Goal: Task Accomplishment & Management: Use online tool/utility

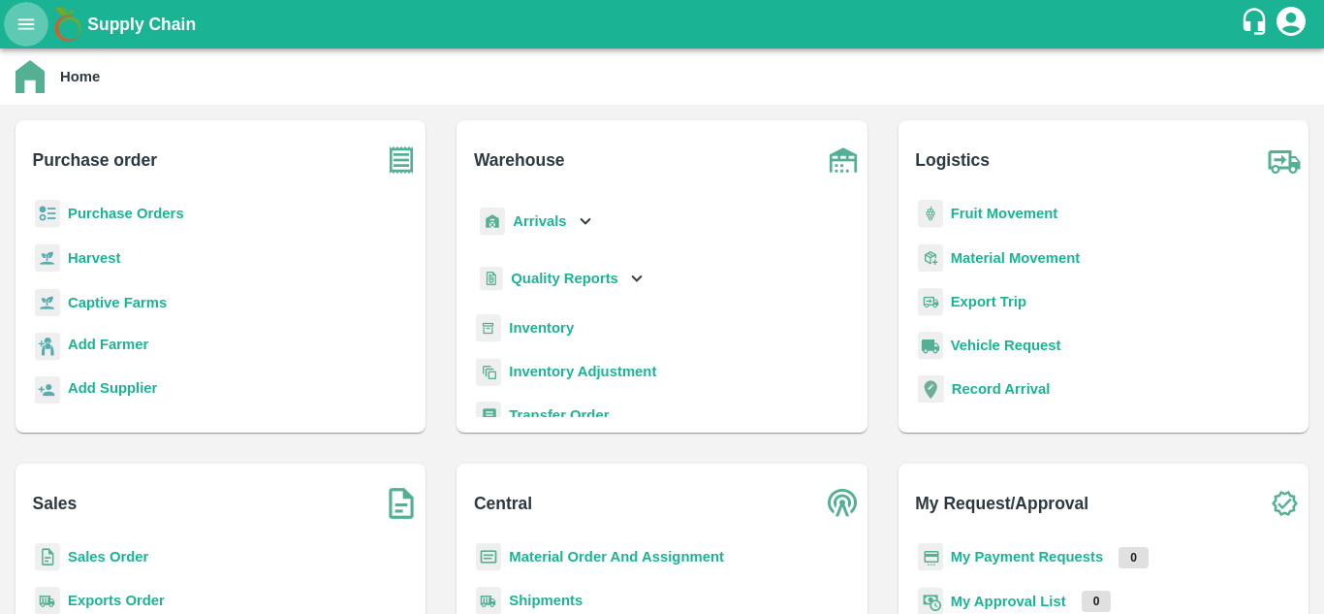
click at [17, 11] on button "open drawer" at bounding box center [26, 24] width 45 height 45
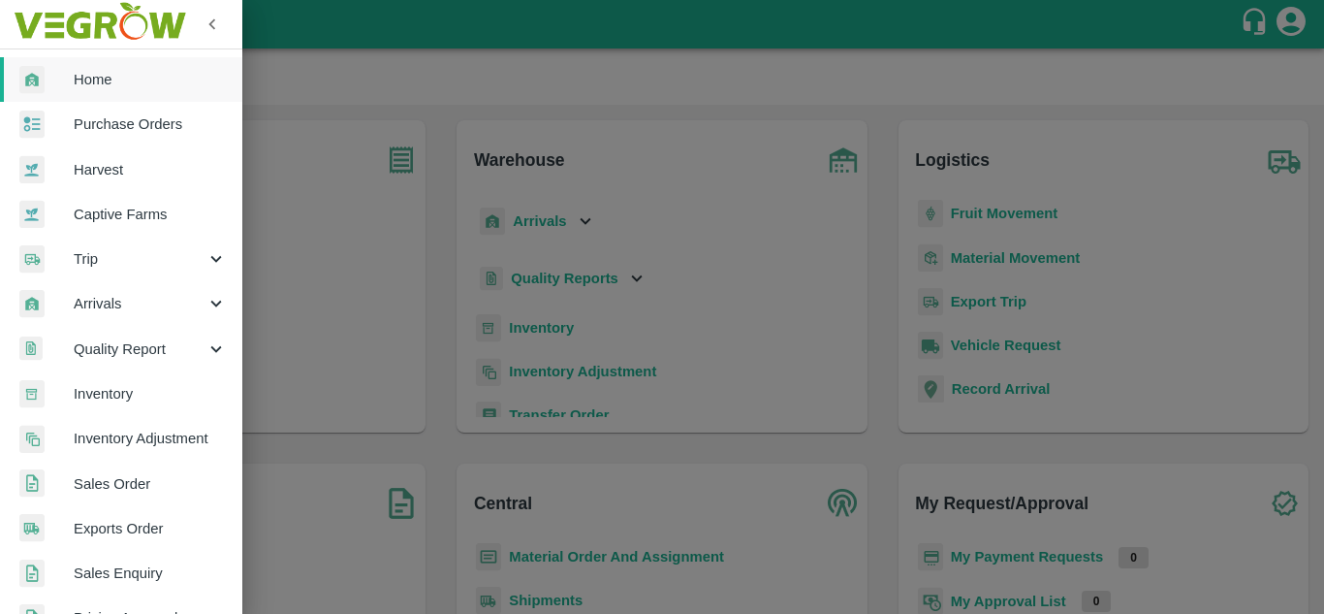
click at [97, 262] on span "Trip" at bounding box center [140, 258] width 132 height 21
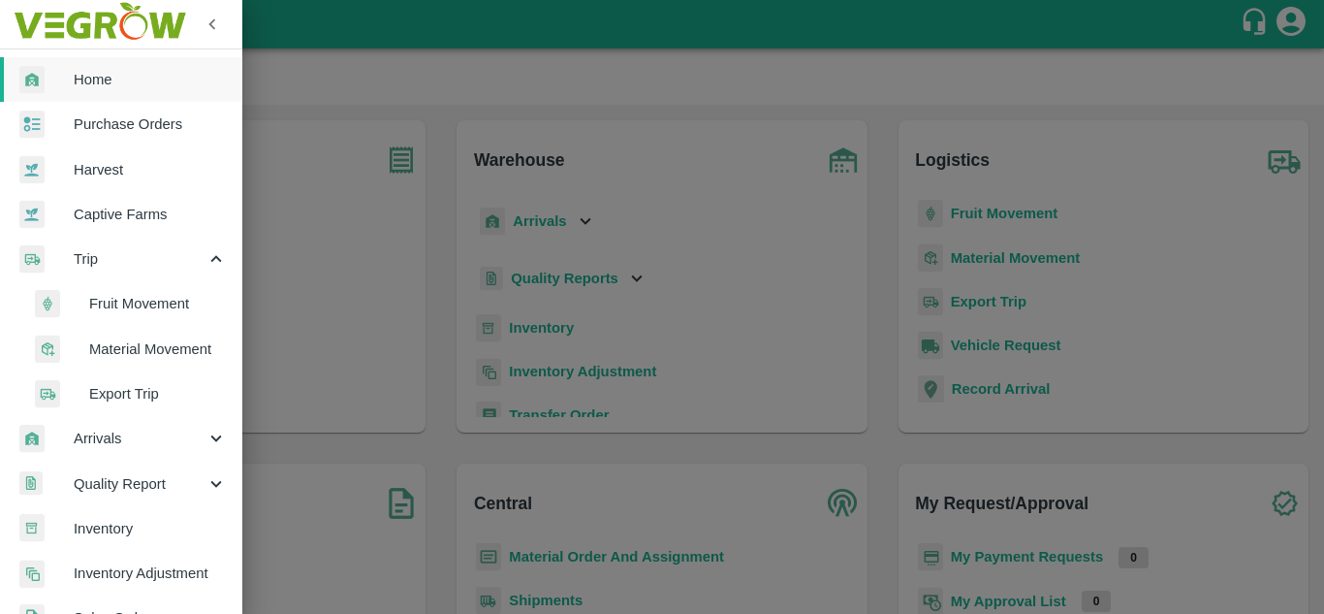
click at [136, 312] on span "Fruit Movement" at bounding box center [158, 303] width 138 height 21
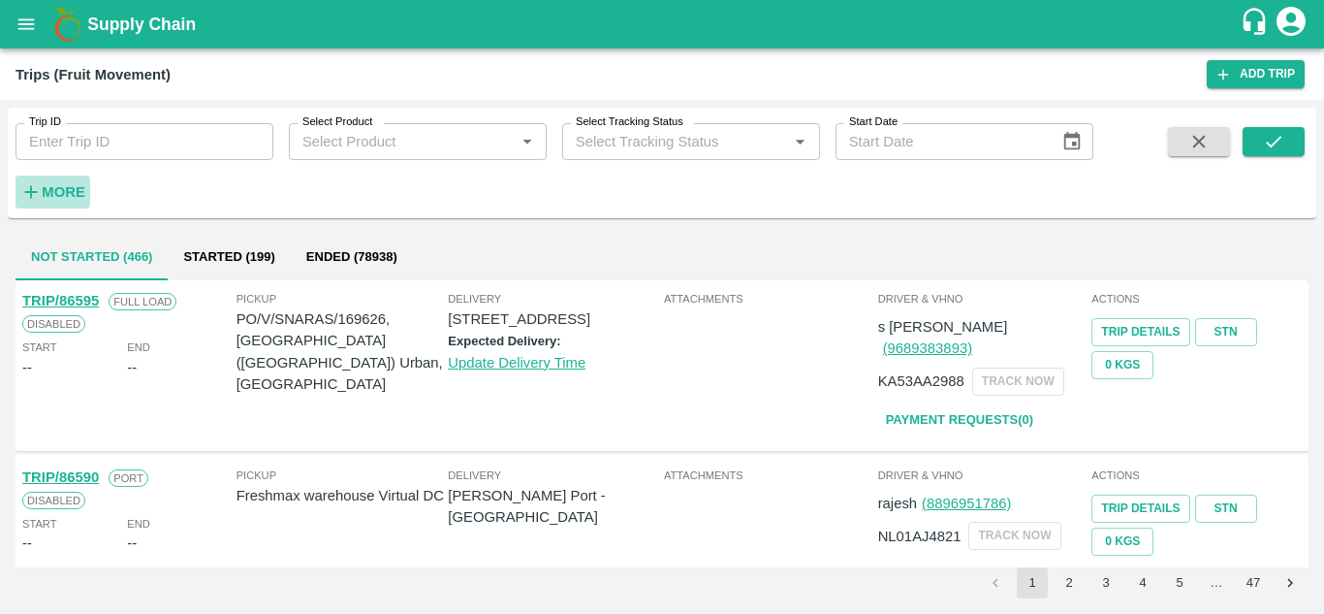
click at [57, 201] on h6 "More" at bounding box center [64, 191] width 44 height 25
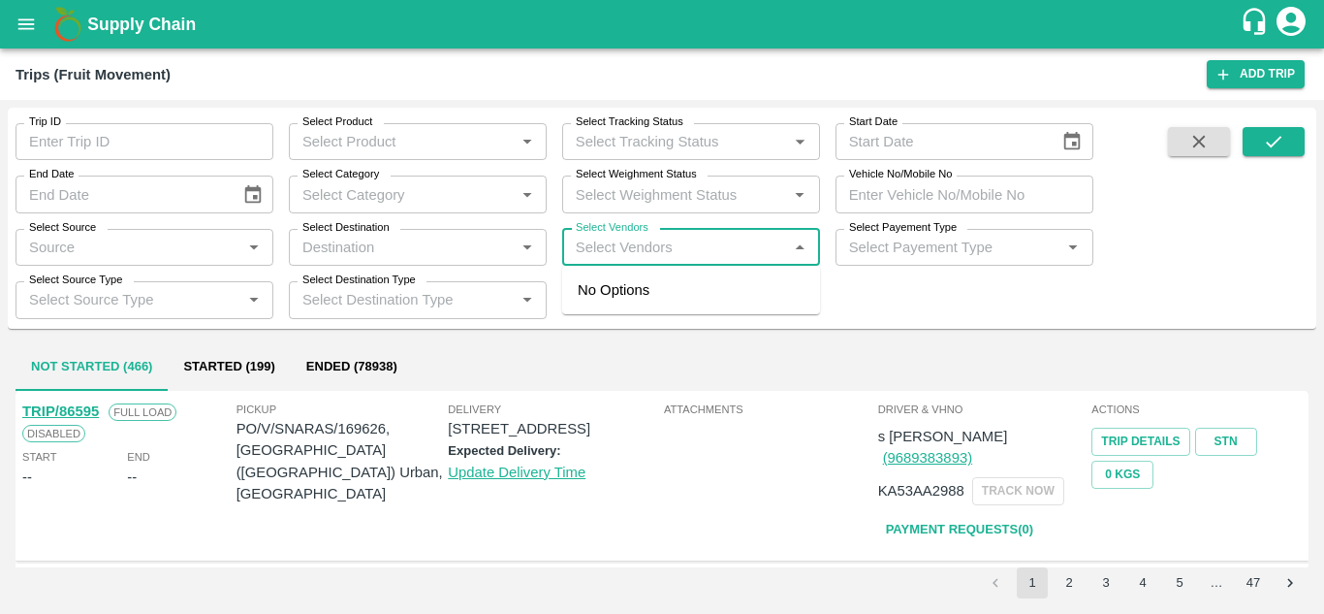
click at [609, 241] on input "Select Vendors" at bounding box center [675, 247] width 214 height 25
type input "p"
type input "P Y"
click at [696, 305] on div "P Y Enterprises-[GEOGRAPHIC_DATA], [GEOGRAPHIC_DATA]-8275274400" at bounding box center [749, 311] width 235 height 65
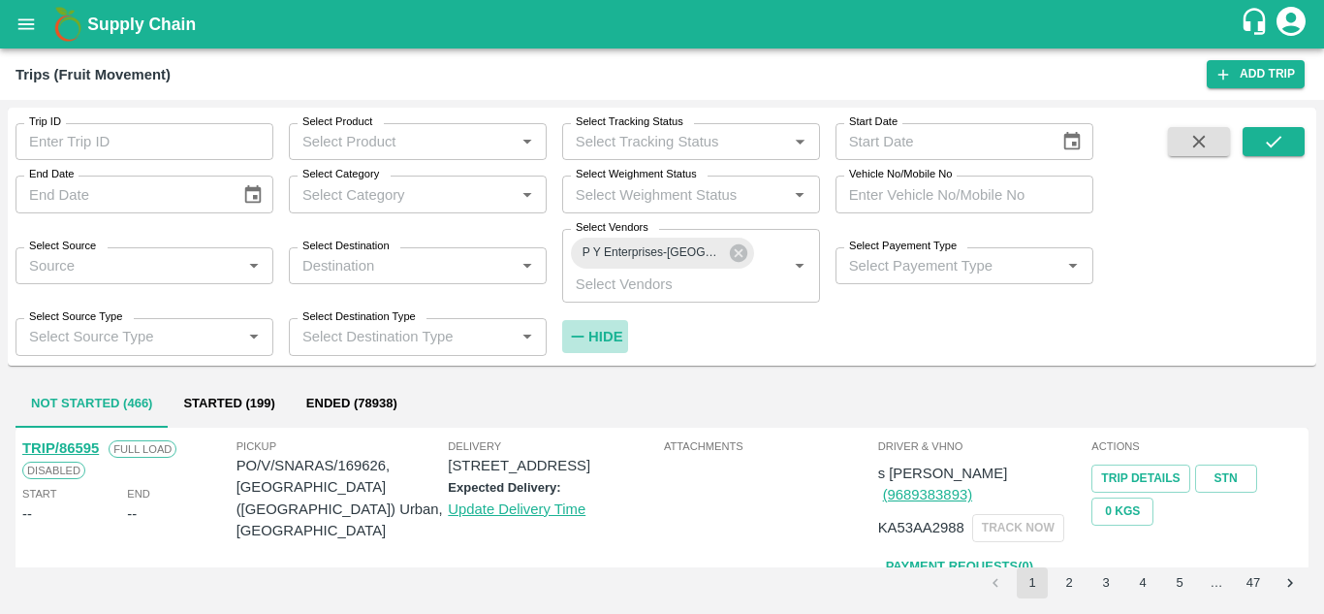
click at [615, 342] on strong "Hide" at bounding box center [605, 337] width 34 height 16
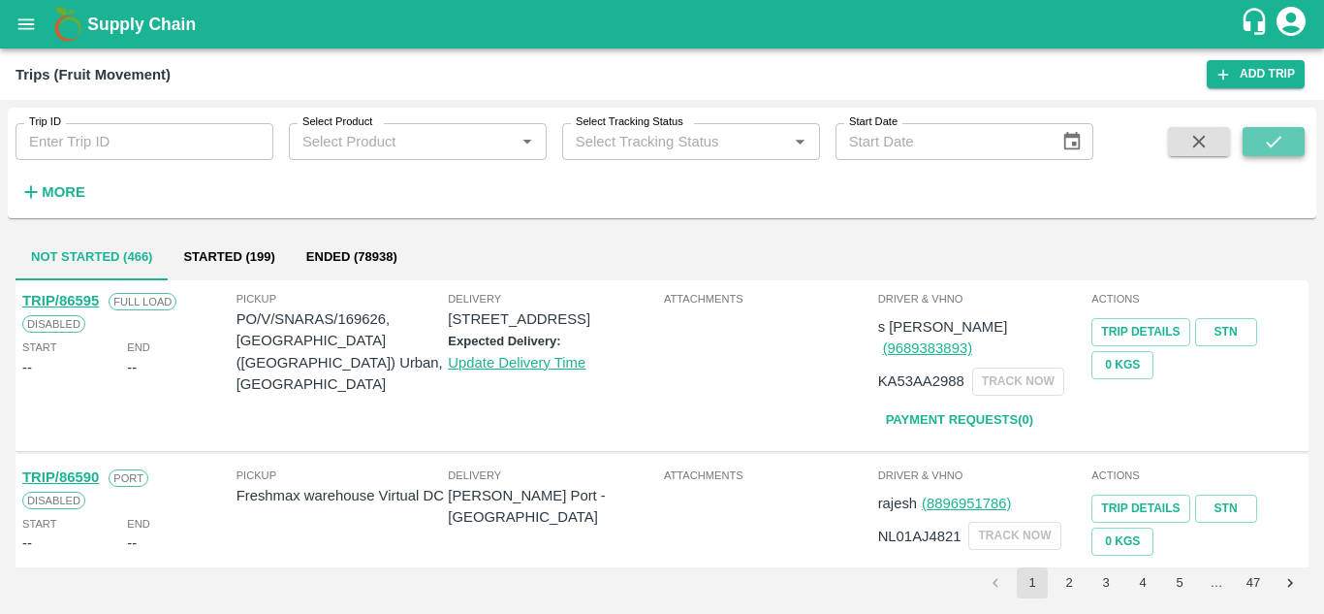
click at [1264, 142] on icon "submit" at bounding box center [1273, 141] width 21 height 21
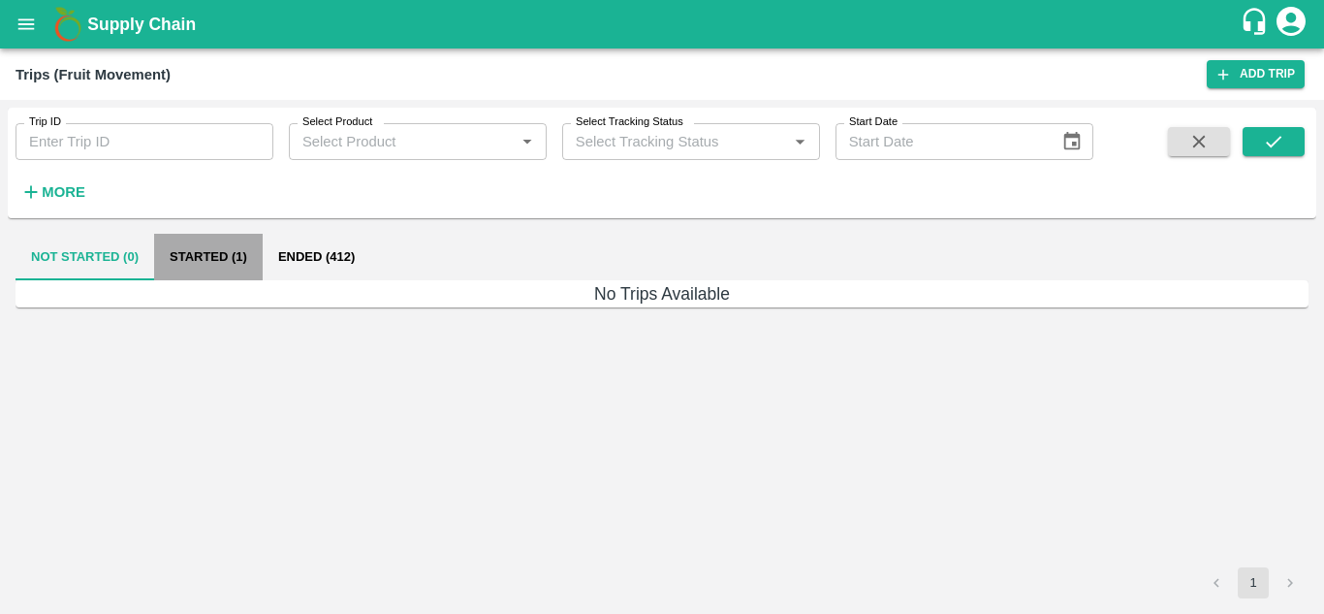
click at [221, 265] on button "Started (1)" at bounding box center [208, 257] width 109 height 47
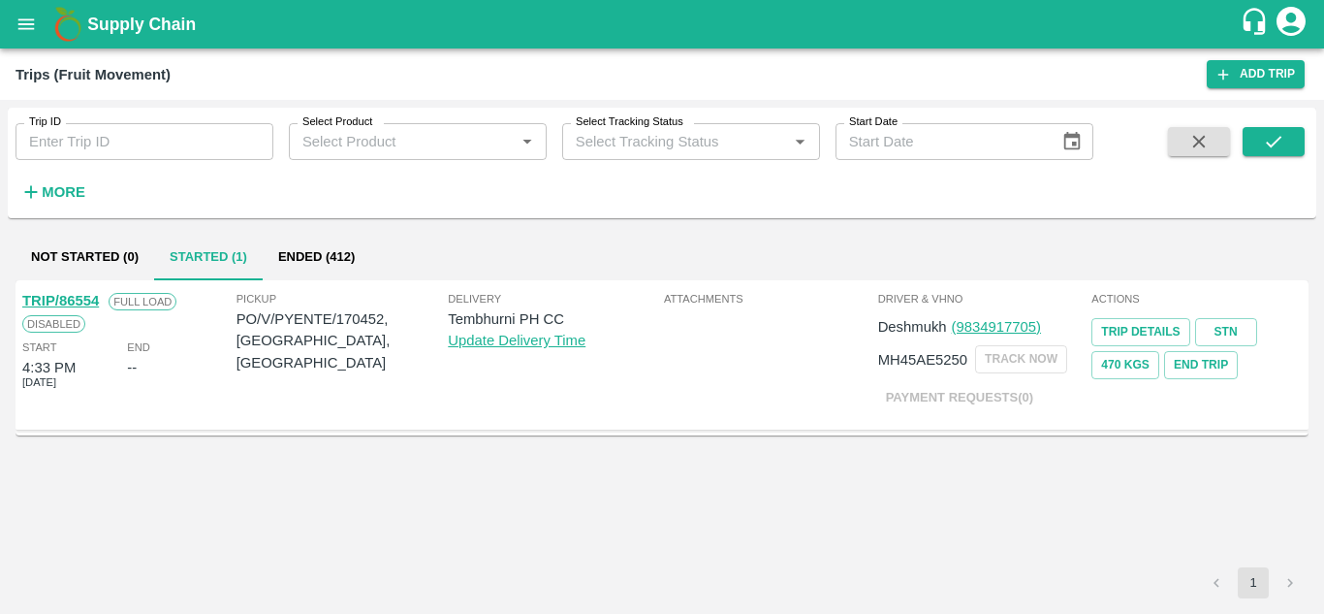
click at [338, 250] on button "Ended (412)" at bounding box center [317, 257] width 108 height 47
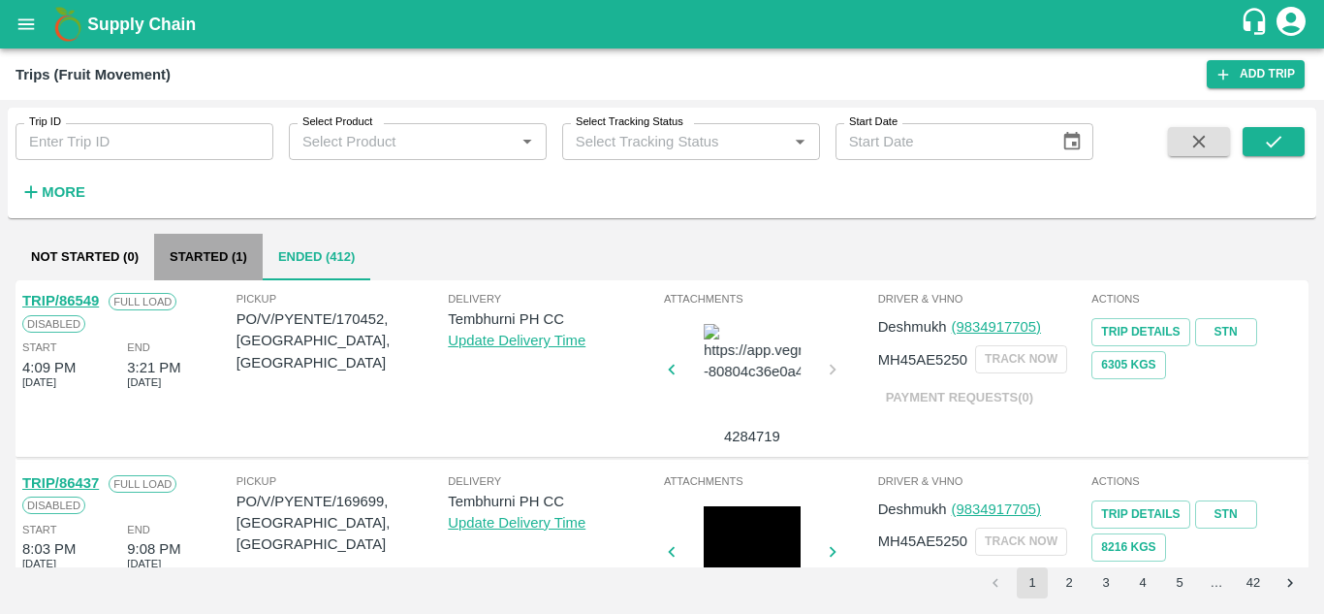
click at [203, 252] on button "Started (1)" at bounding box center [208, 257] width 109 height 47
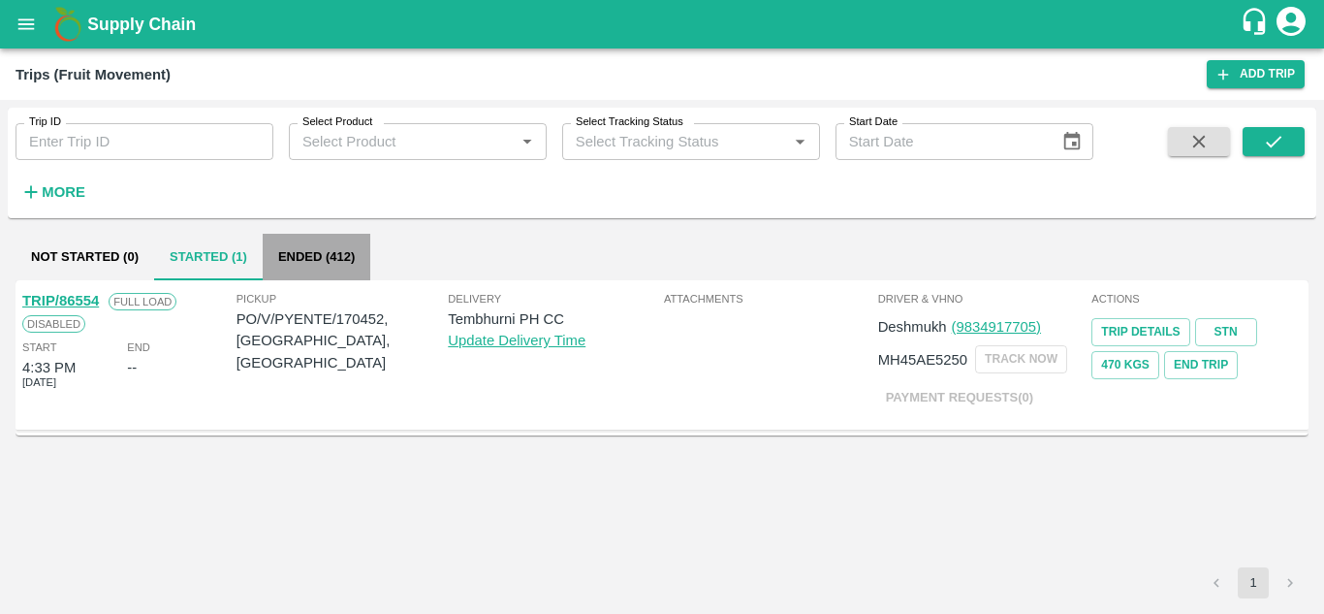
click at [304, 256] on button "Ended (412)" at bounding box center [317, 257] width 108 height 47
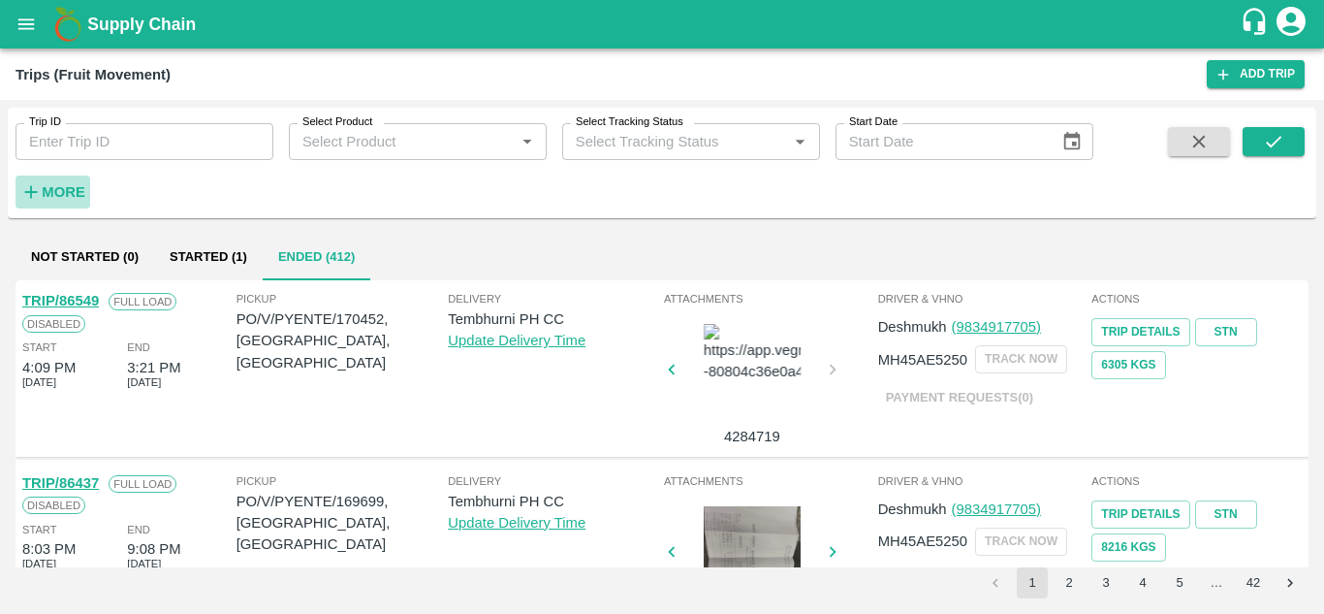
click at [47, 199] on strong "More" at bounding box center [64, 192] width 44 height 16
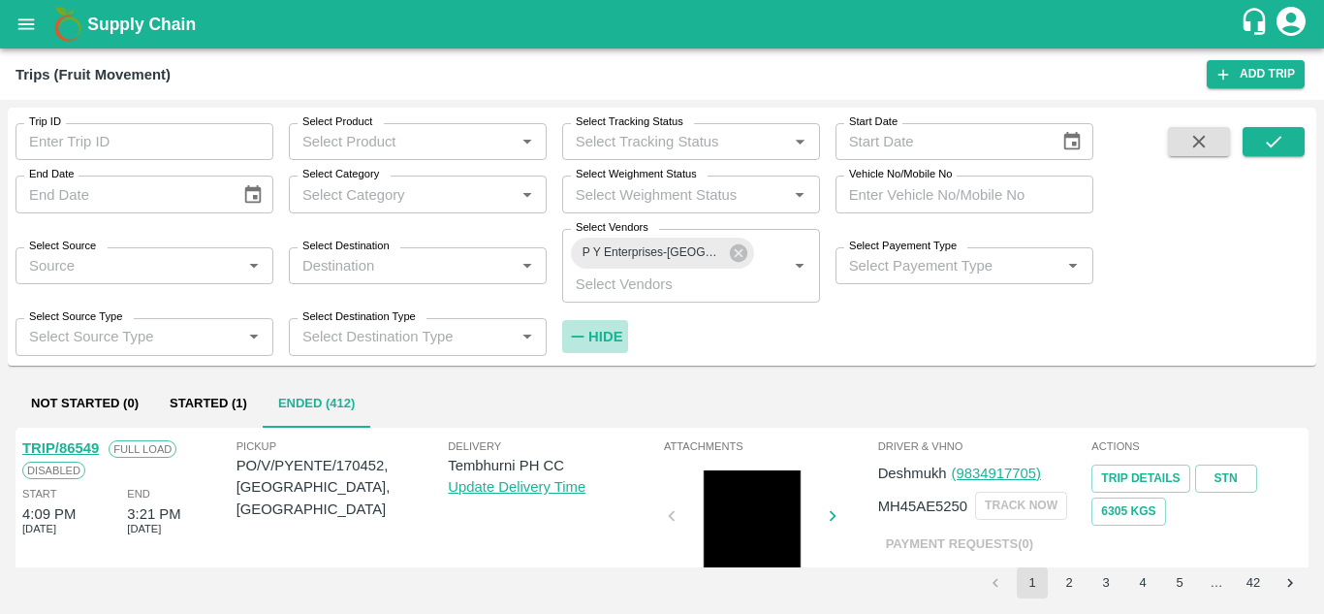
click at [614, 338] on strong "Hide" at bounding box center [605, 337] width 34 height 16
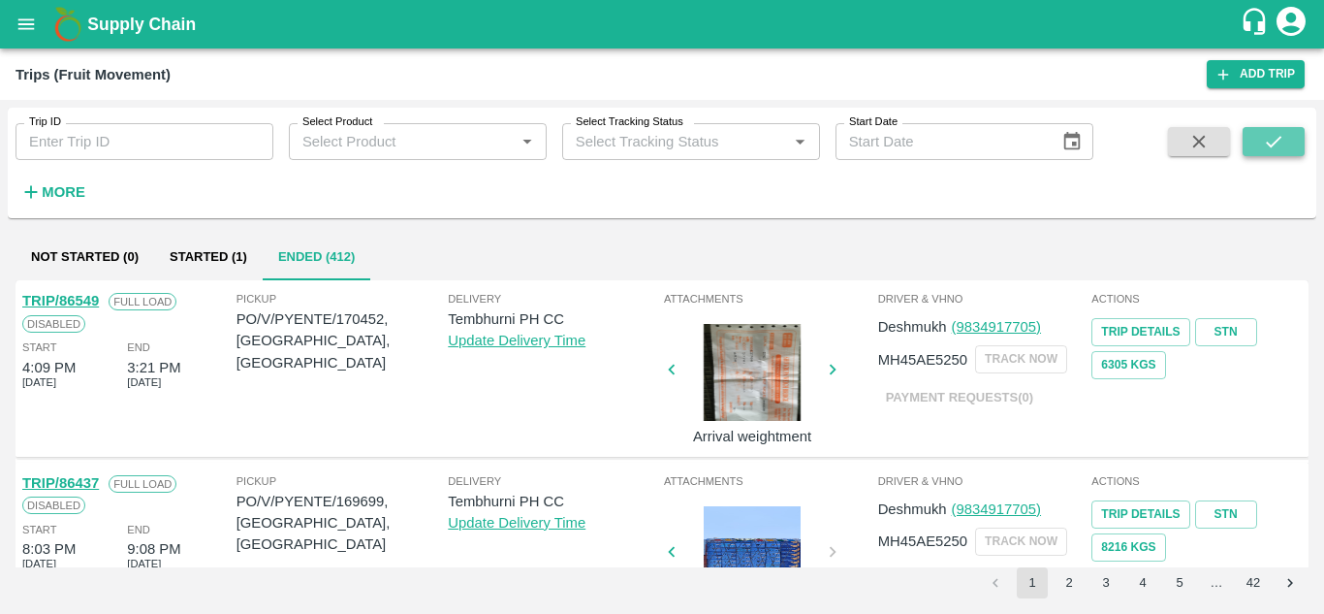
click at [1263, 136] on icon "submit" at bounding box center [1273, 141] width 21 height 21
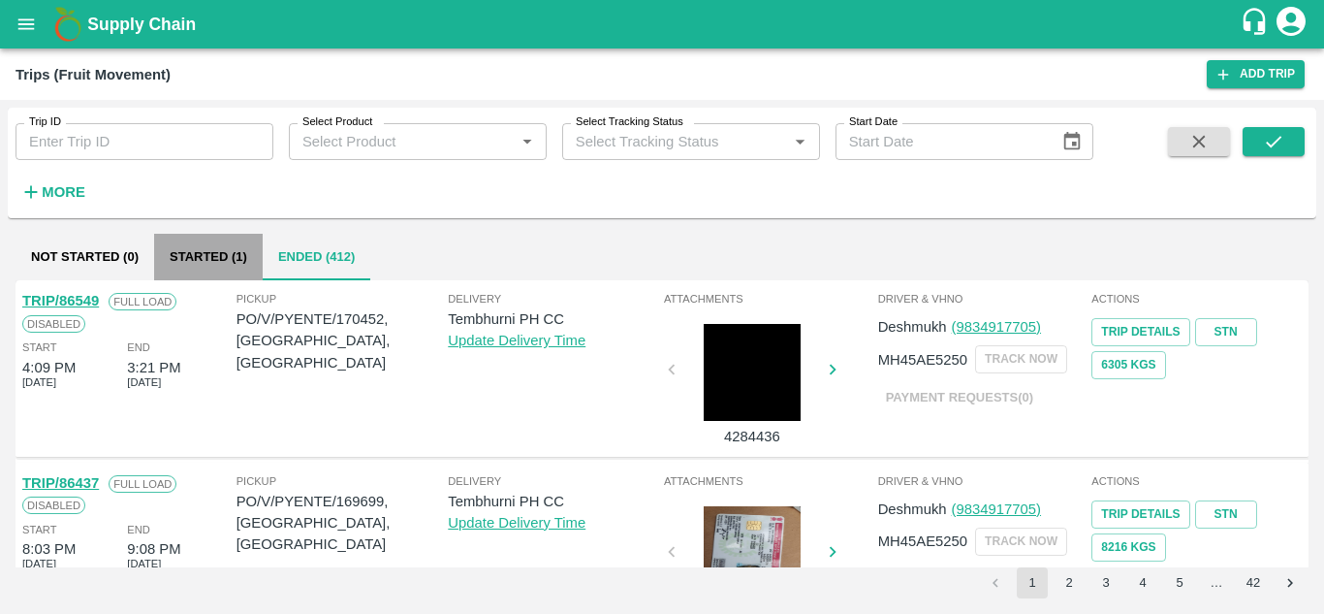
click at [201, 253] on button "Started (1)" at bounding box center [208, 257] width 109 height 47
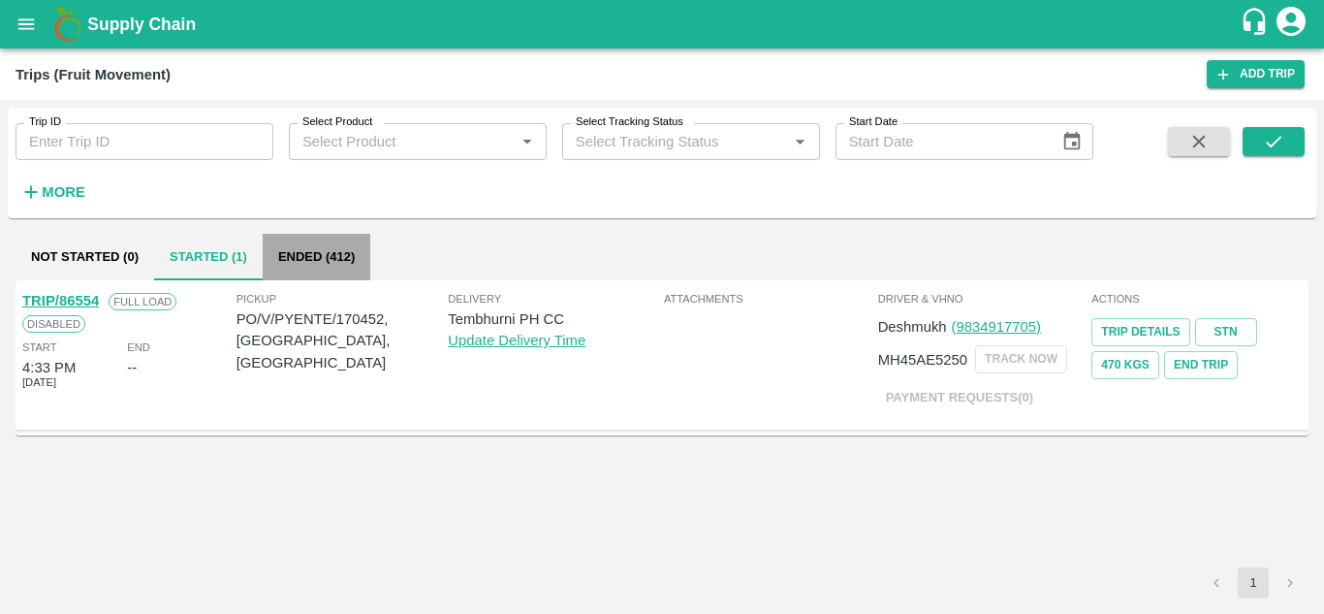
click at [308, 245] on button "Ended (412)" at bounding box center [317, 257] width 108 height 47
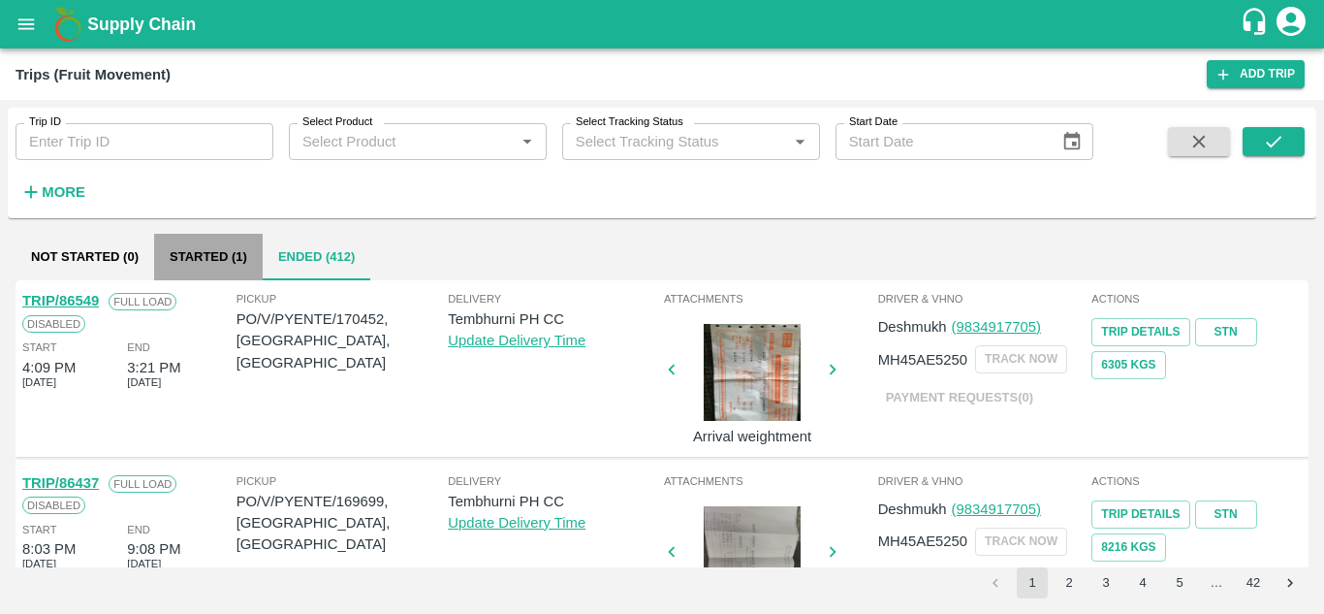
click at [186, 265] on button "Started (1)" at bounding box center [208, 257] width 109 height 47
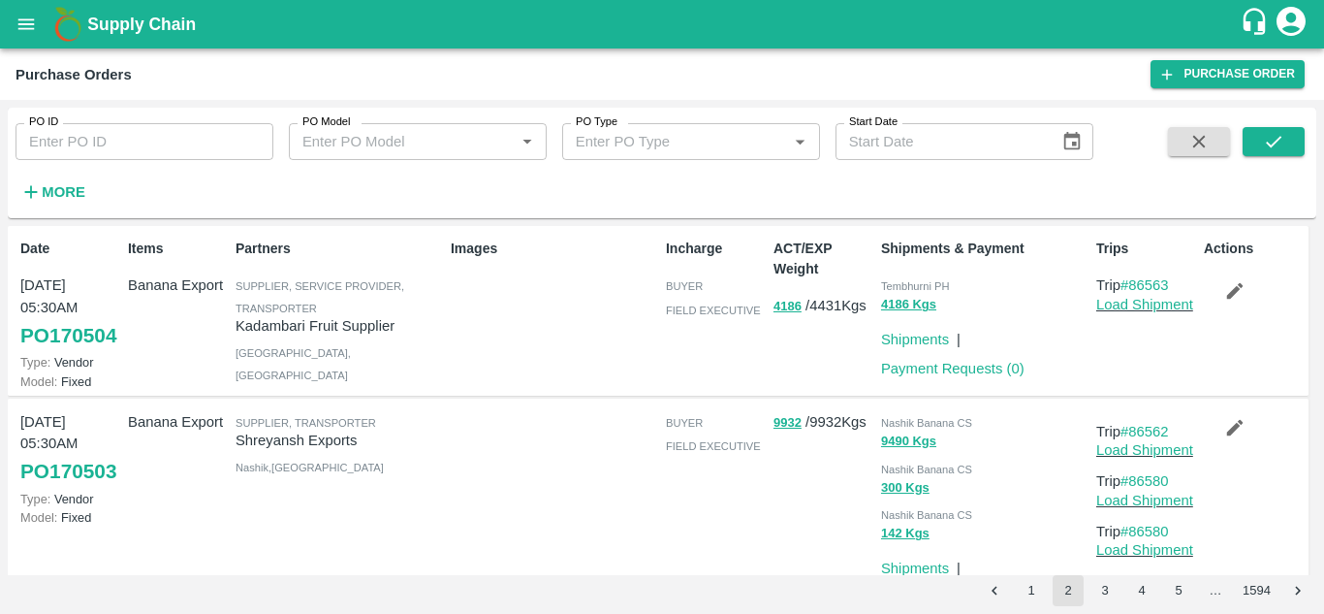
click at [71, 198] on strong "More" at bounding box center [64, 192] width 44 height 16
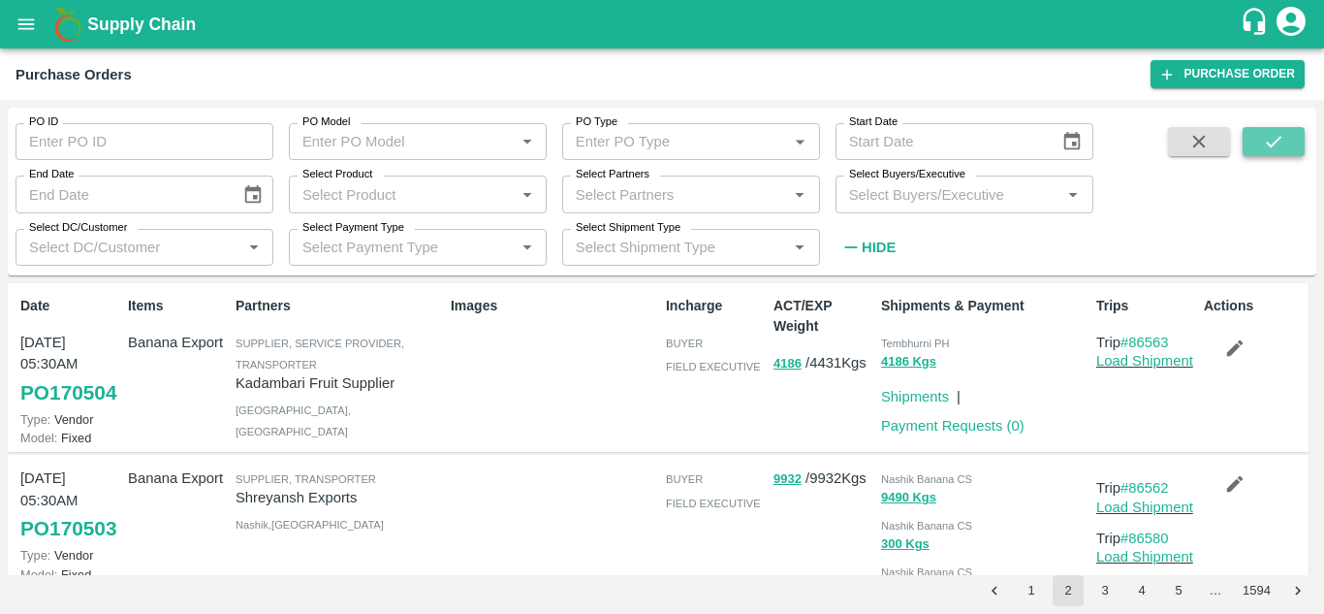
click at [1270, 141] on icon "submit" at bounding box center [1273, 141] width 21 height 21
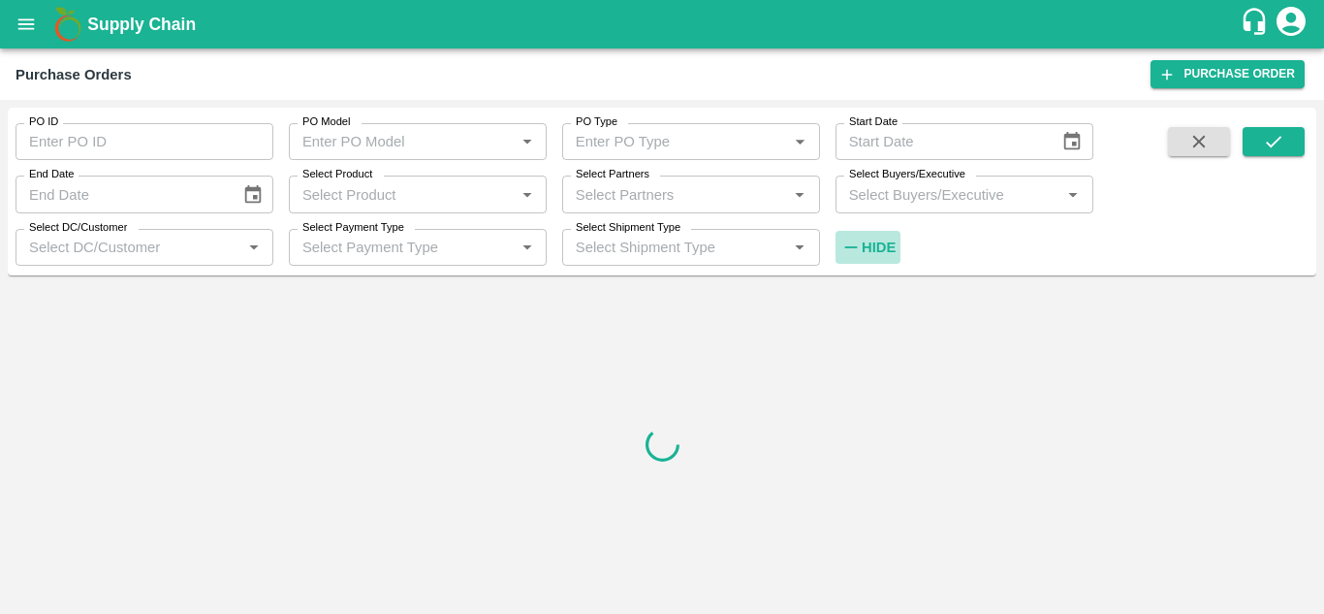
click at [861, 251] on icon "button" at bounding box center [850, 247] width 21 height 21
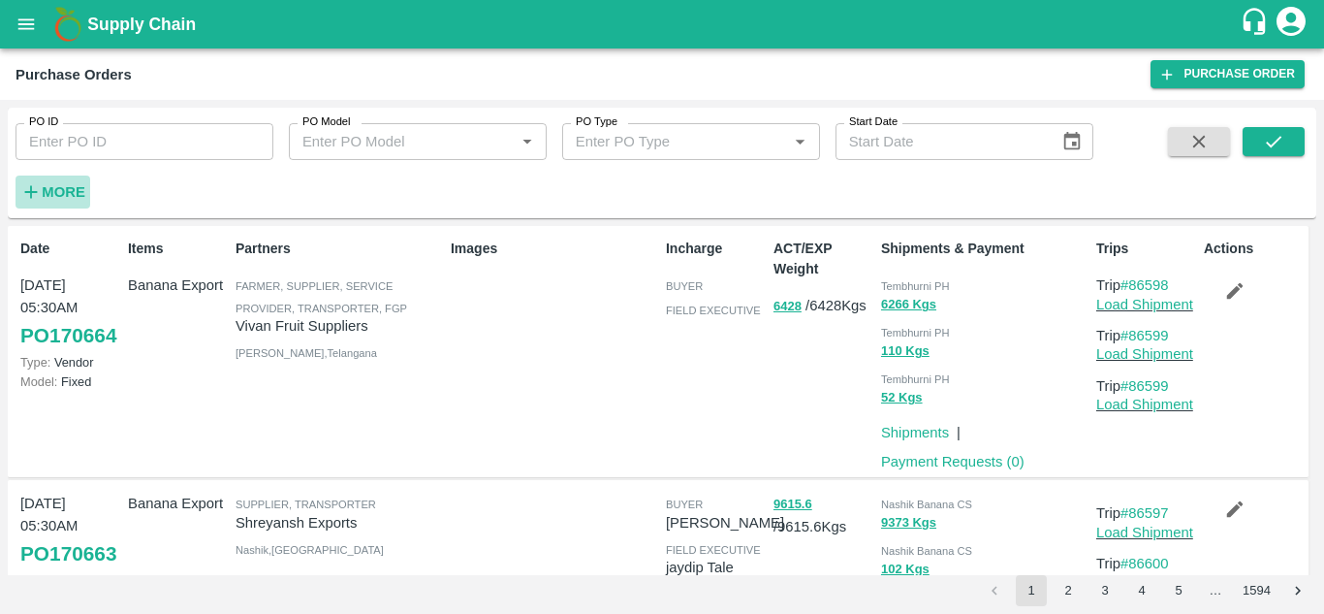
click at [66, 192] on strong "More" at bounding box center [64, 192] width 44 height 16
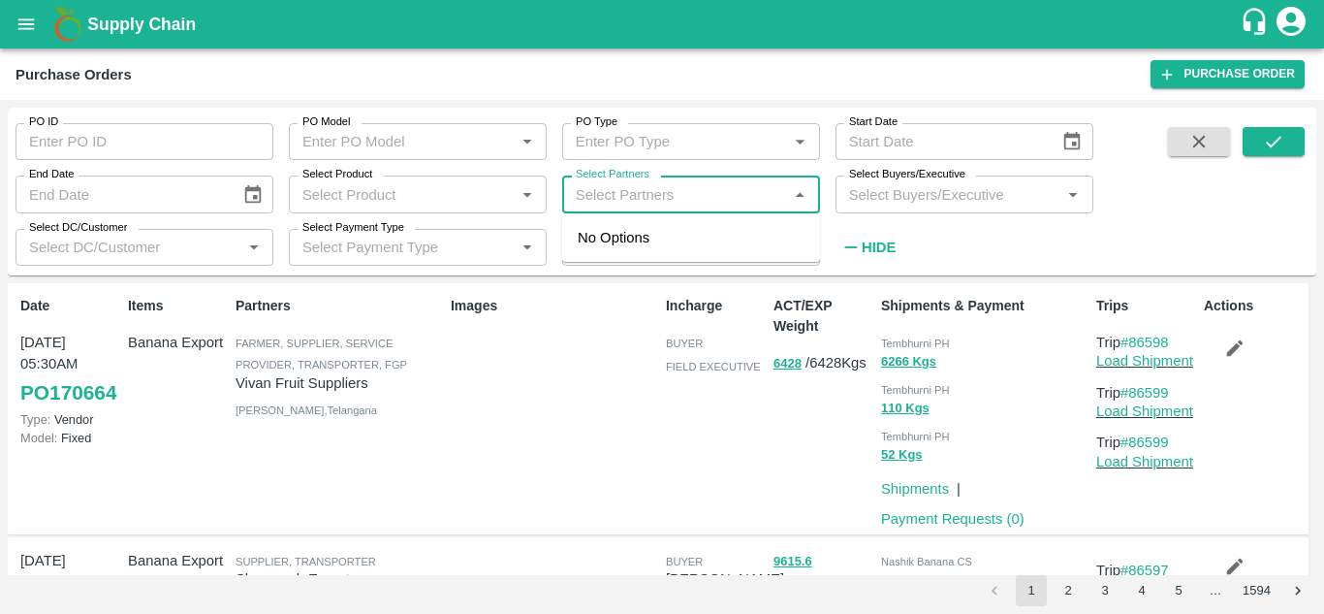
click at [614, 196] on input "Select Partners" at bounding box center [675, 193] width 214 height 25
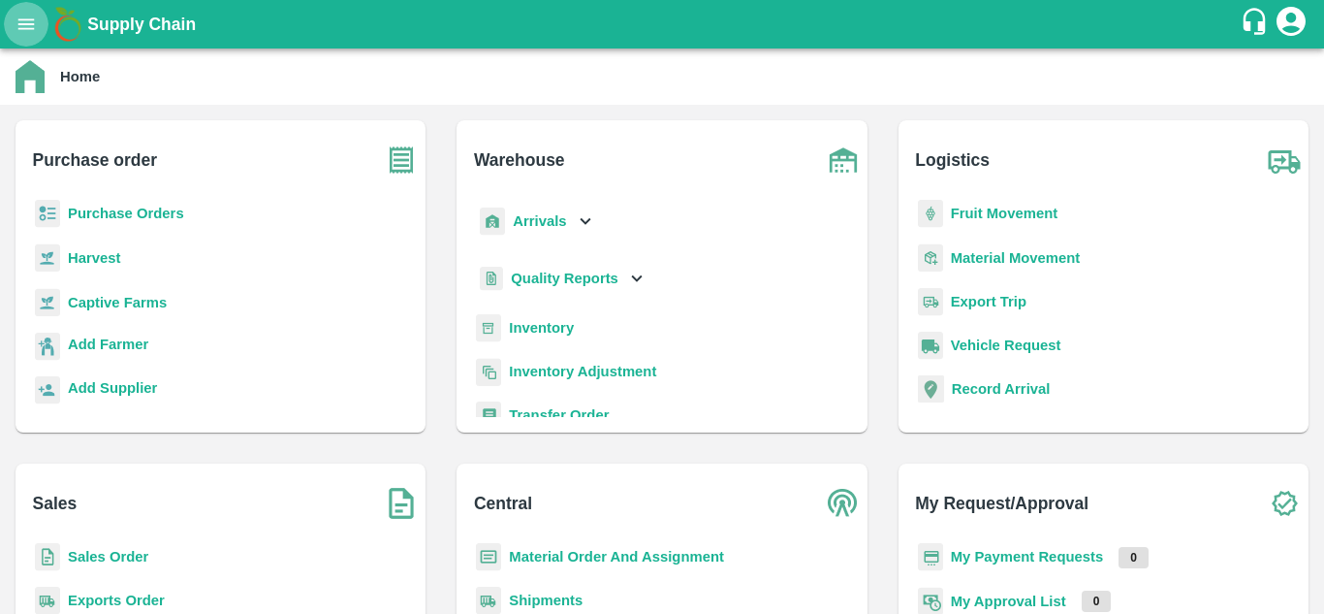
click at [20, 15] on icon "open drawer" at bounding box center [26, 24] width 21 height 21
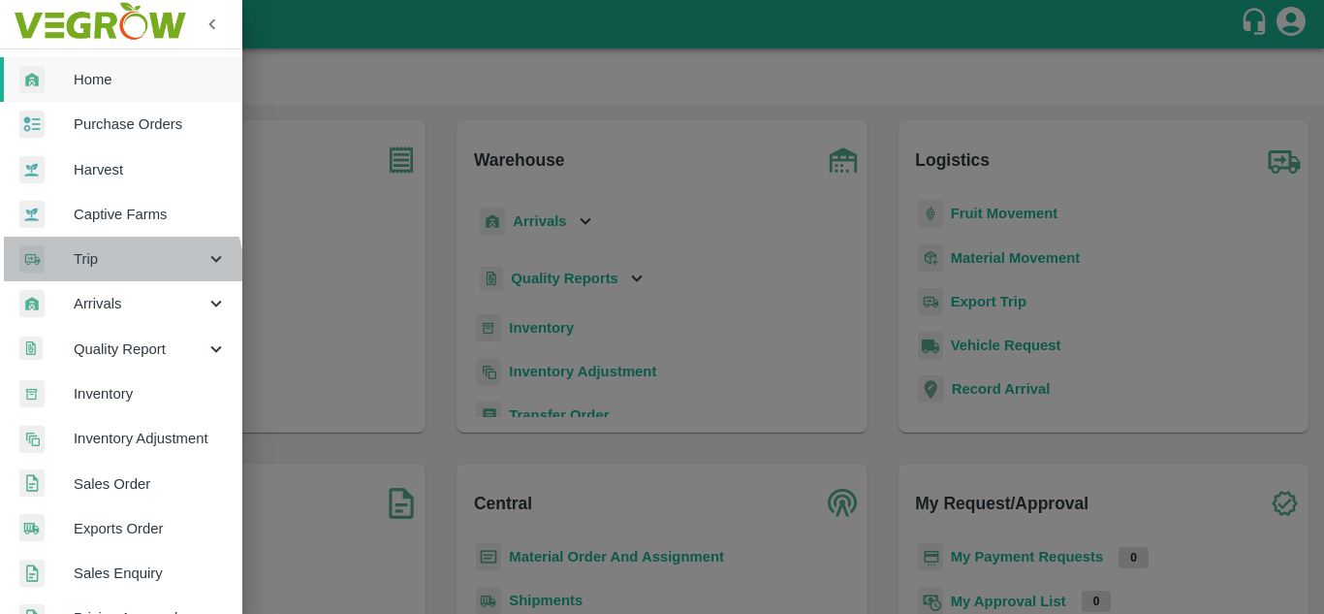
click at [108, 273] on div "Trip" at bounding box center [121, 259] width 242 height 45
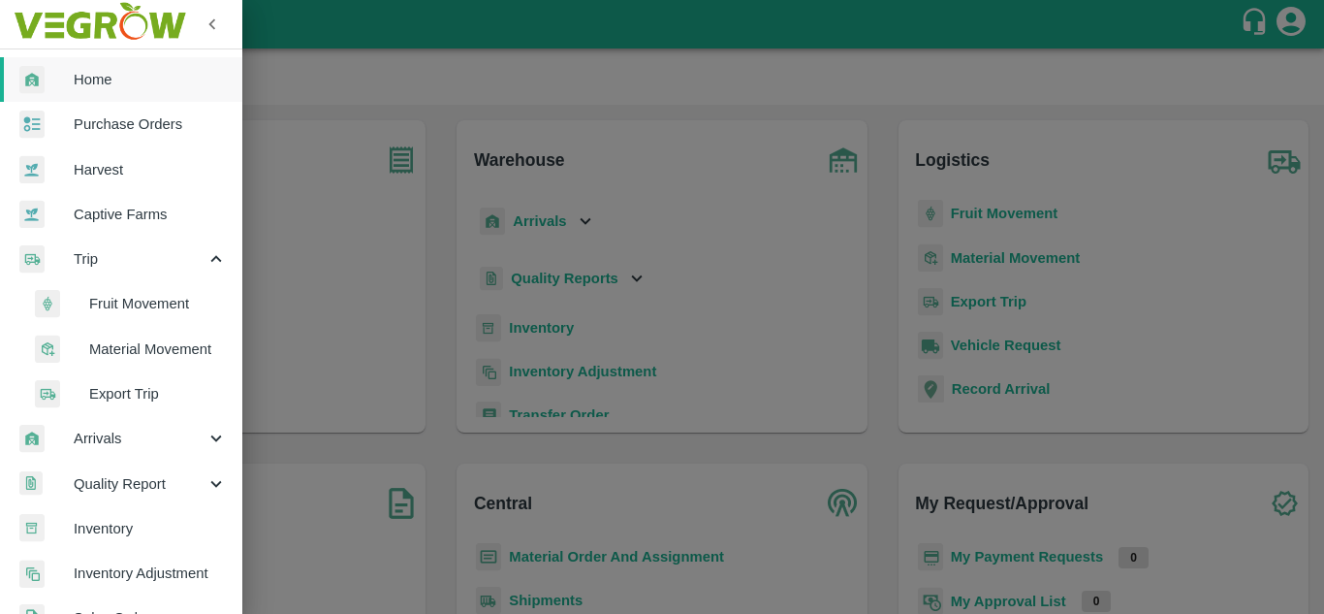
click at [144, 316] on li "Fruit Movement" at bounding box center [129, 303] width 227 height 45
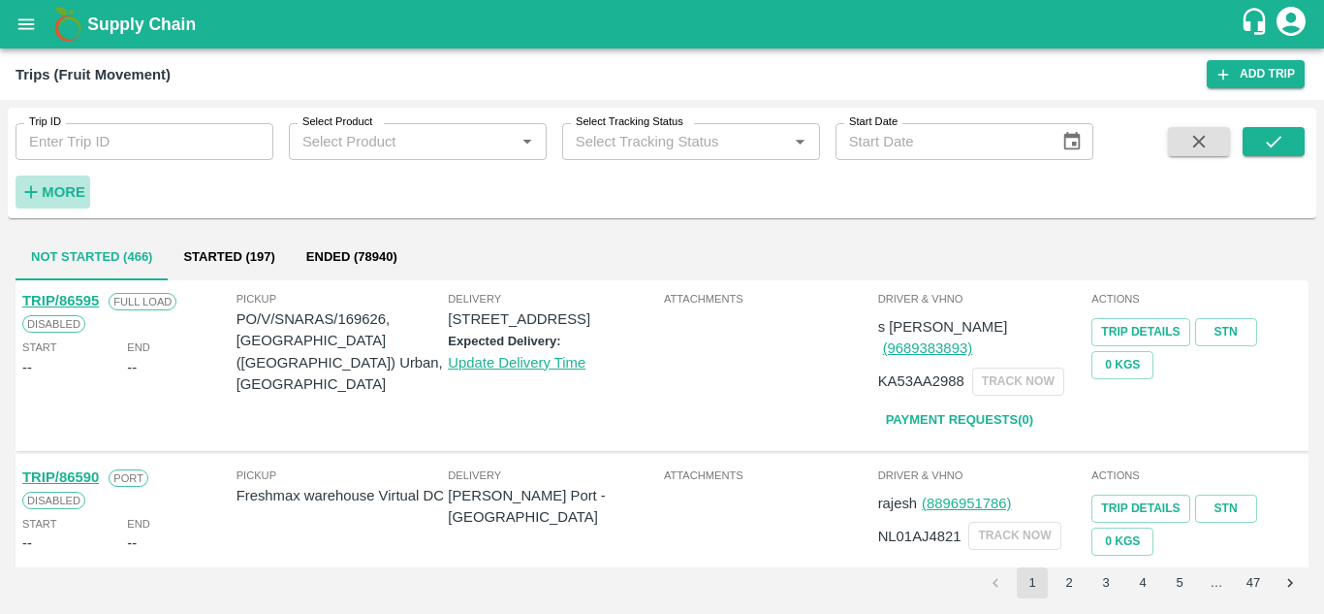
click at [60, 183] on h6 "More" at bounding box center [64, 191] width 44 height 25
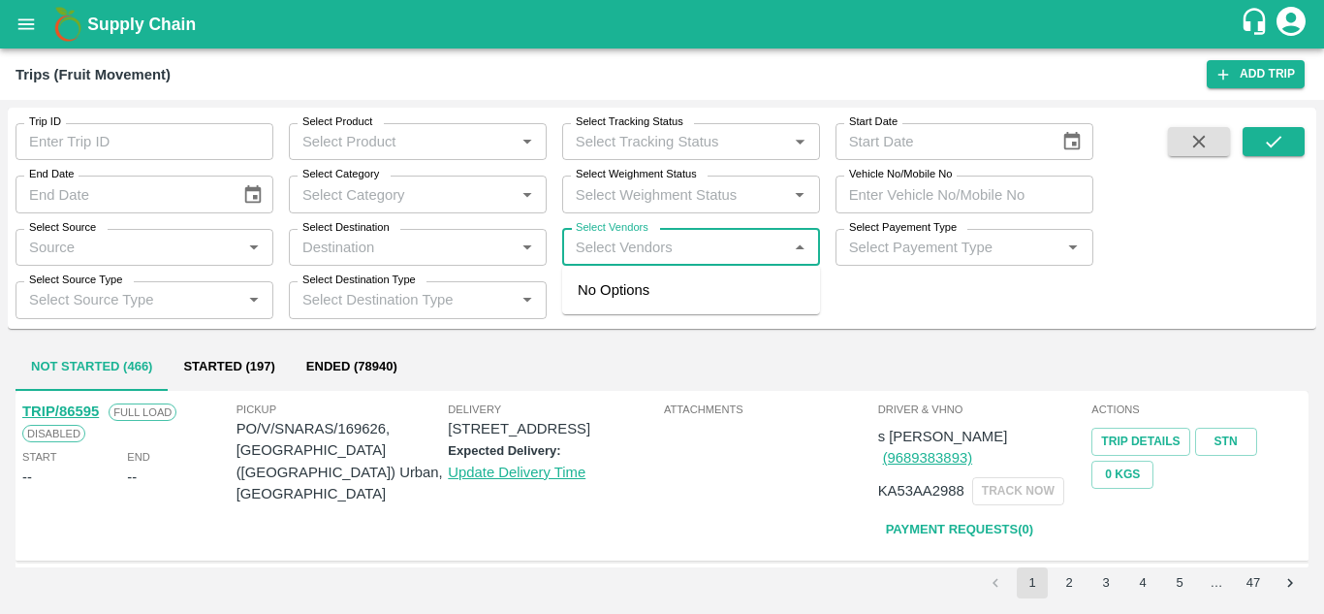
click at [603, 251] on input "Select Vendors" at bounding box center [675, 247] width 214 height 25
type input "[PERSON_NAME]"
click at [694, 294] on div "P Y Enterprises-[GEOGRAPHIC_DATA], [GEOGRAPHIC_DATA]-8275274400" at bounding box center [749, 311] width 235 height 65
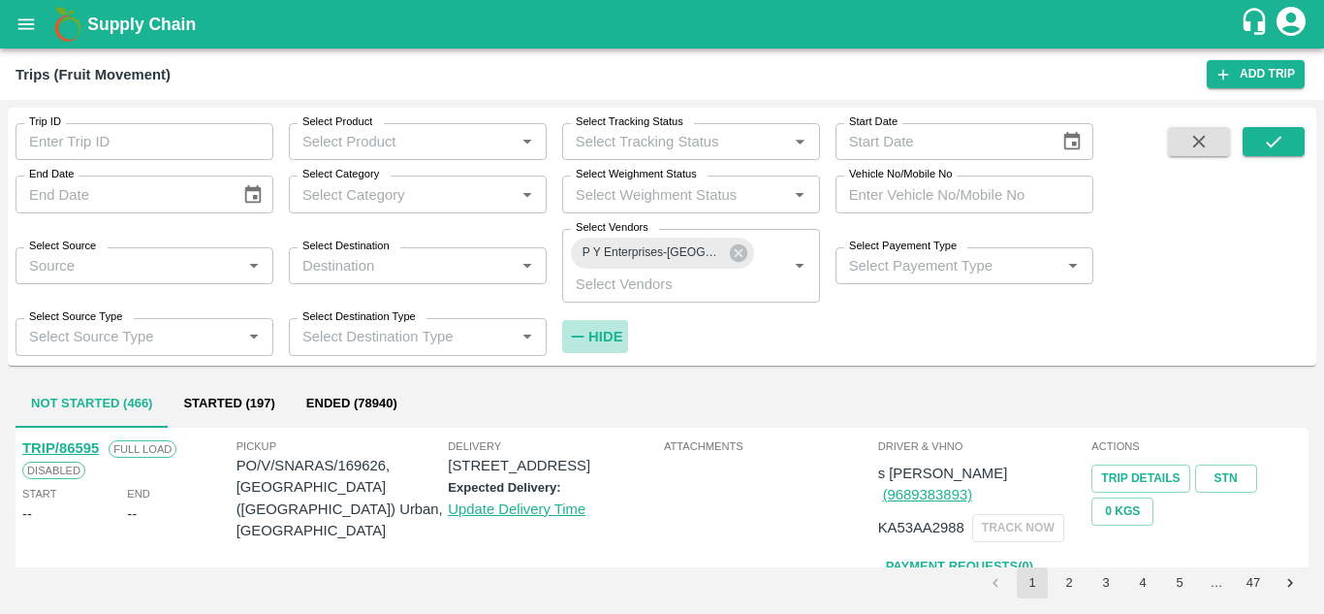
click at [599, 331] on strong "Hide" at bounding box center [605, 337] width 34 height 16
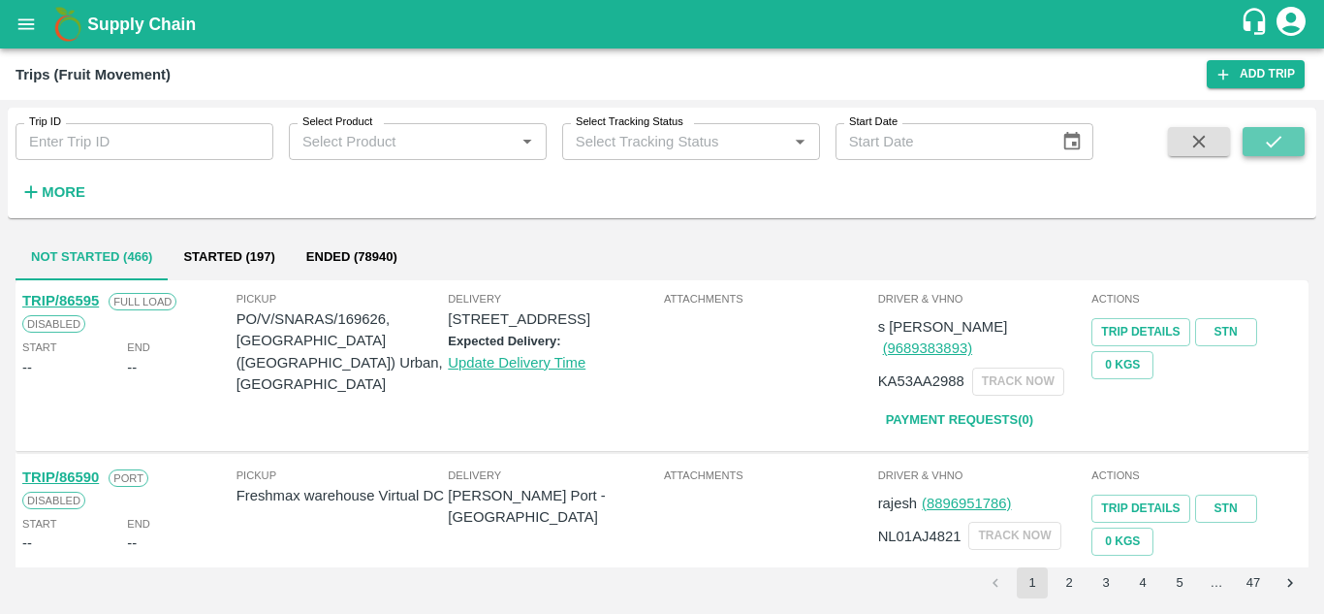
click at [1295, 142] on button "submit" at bounding box center [1274, 141] width 62 height 29
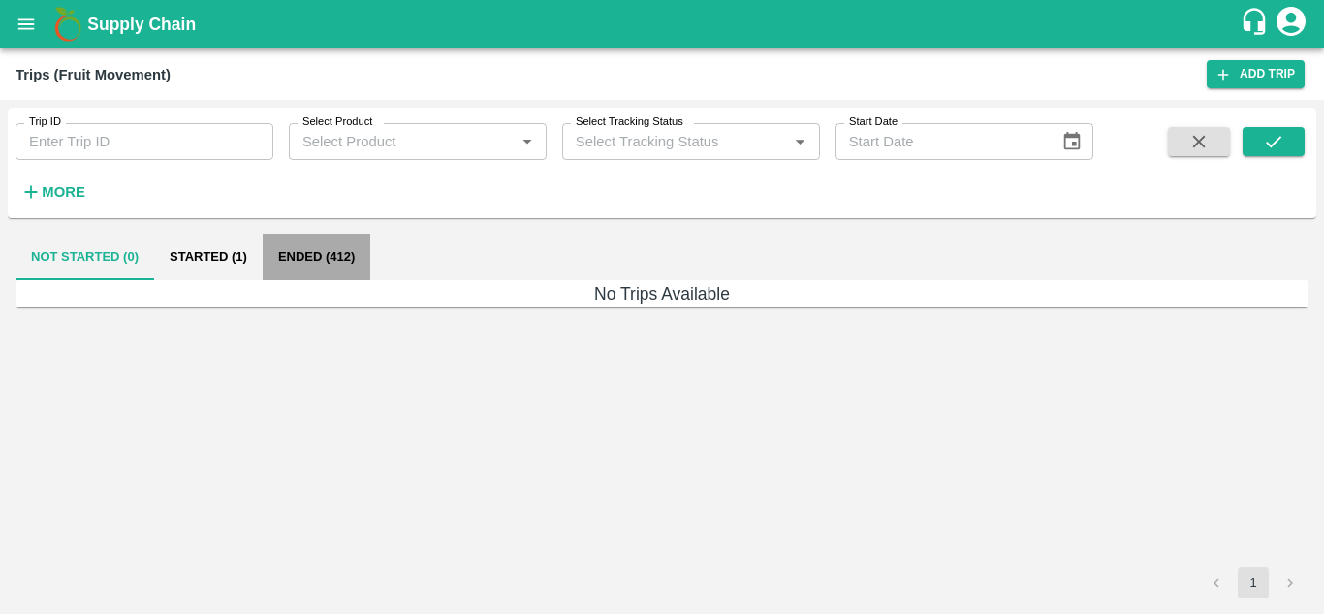
click at [299, 262] on button "Ended (412)" at bounding box center [317, 257] width 108 height 47
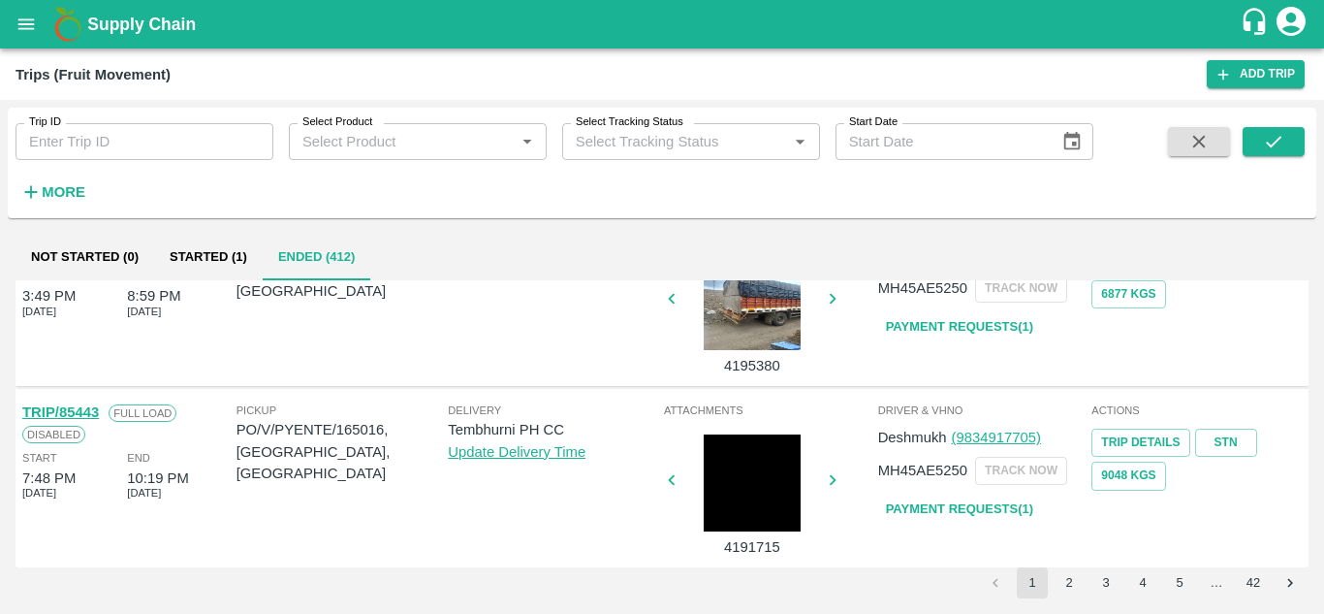
scroll to position [1537, 0]
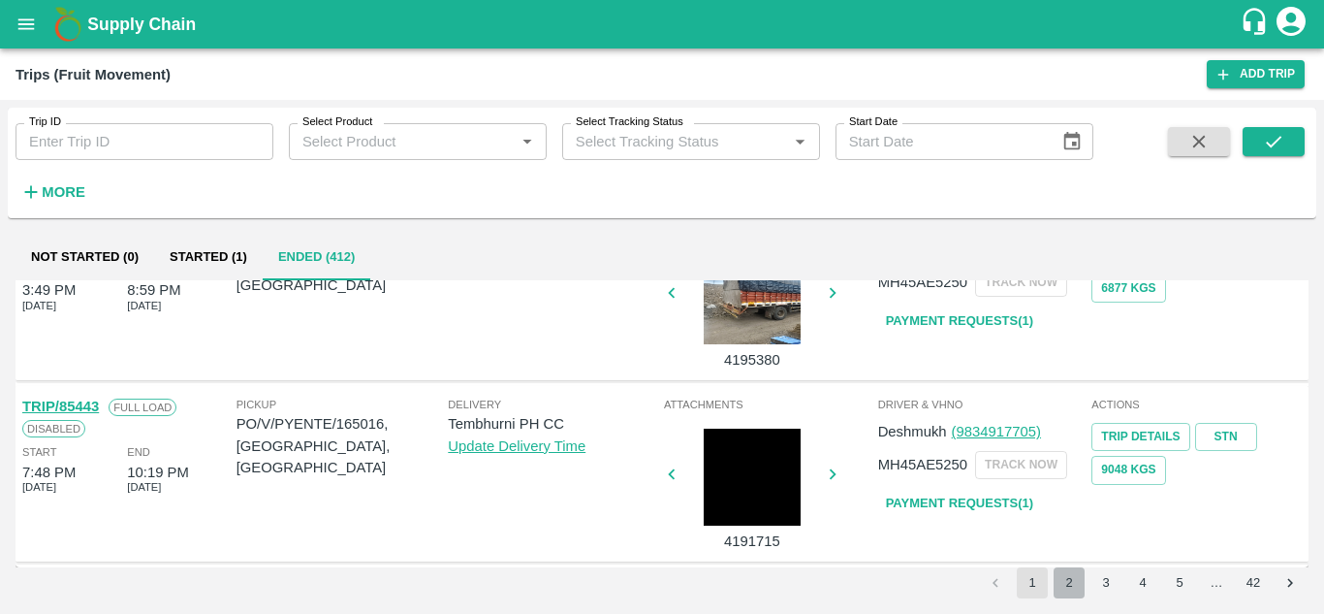
click at [1062, 572] on button "2" at bounding box center [1069, 582] width 31 height 31
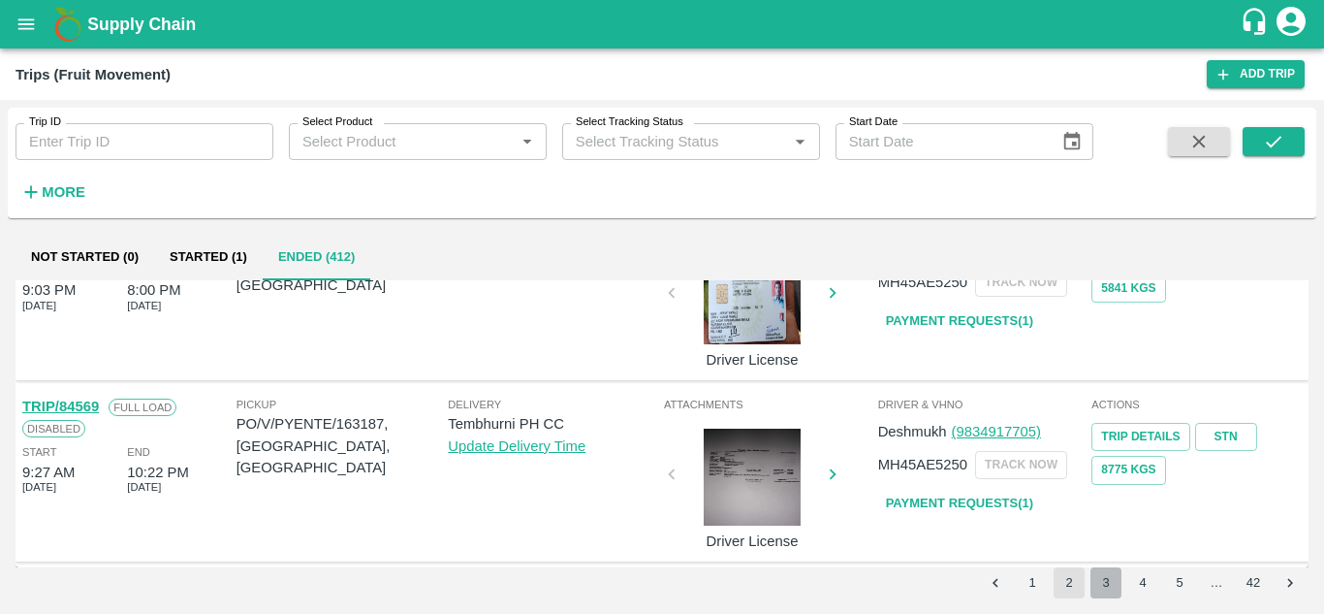
click at [1107, 586] on button "3" at bounding box center [1106, 582] width 31 height 31
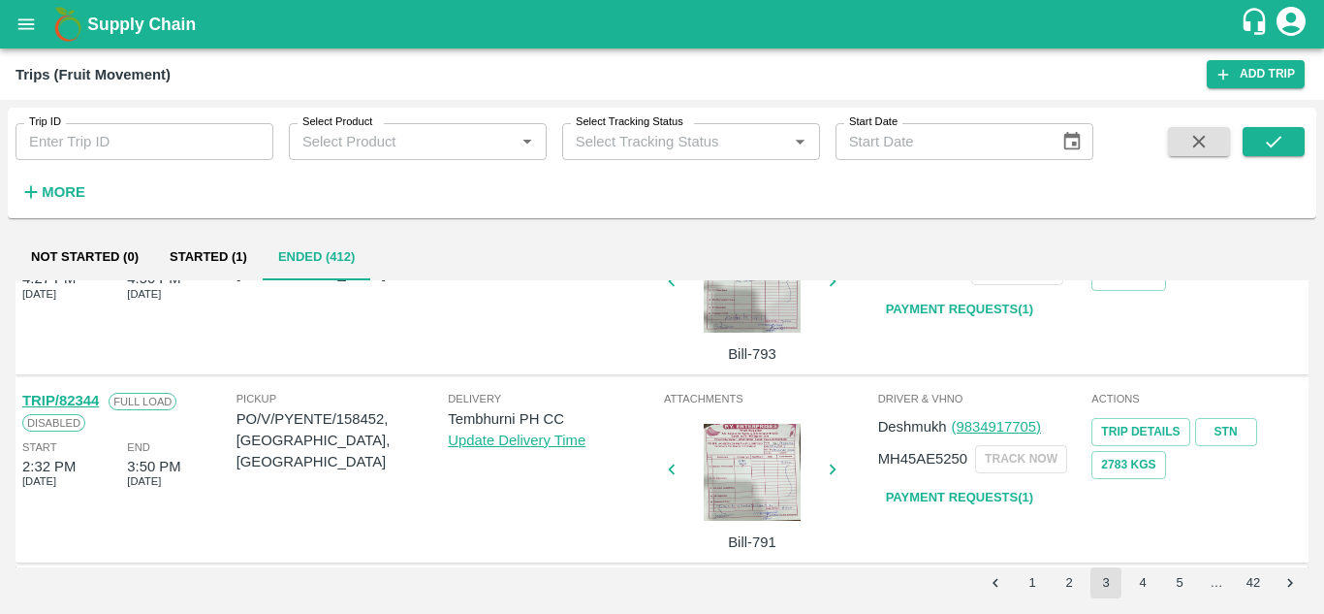
scroll to position [1586, 0]
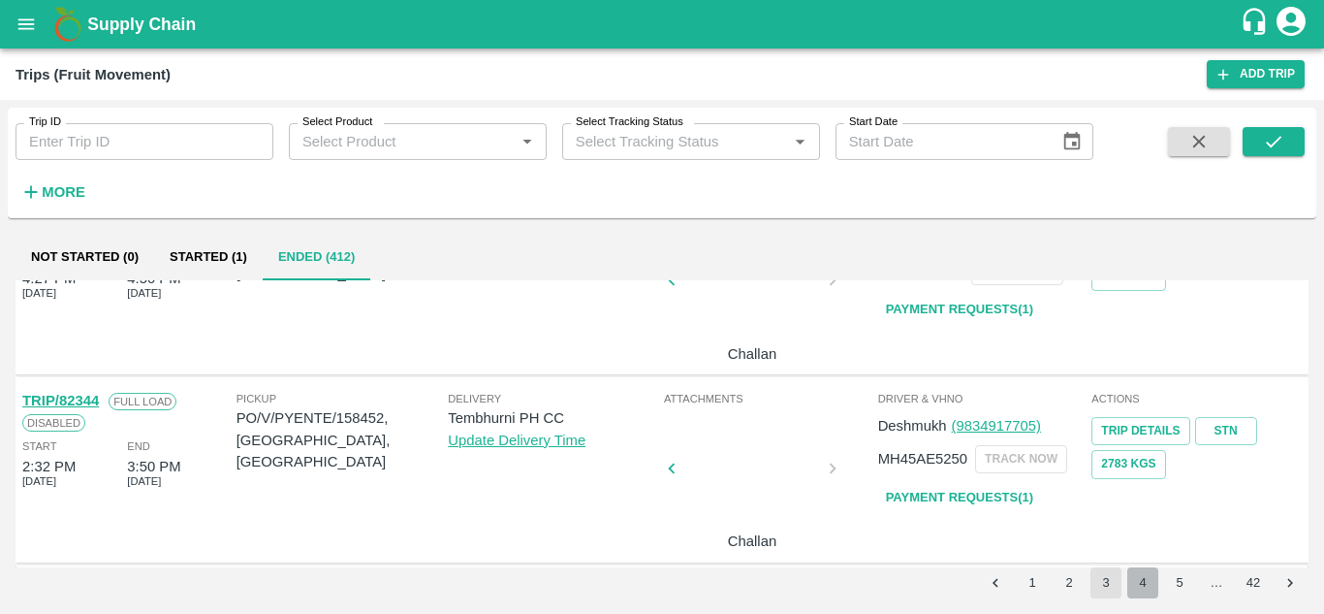
click at [1154, 585] on button "4" at bounding box center [1142, 582] width 31 height 31
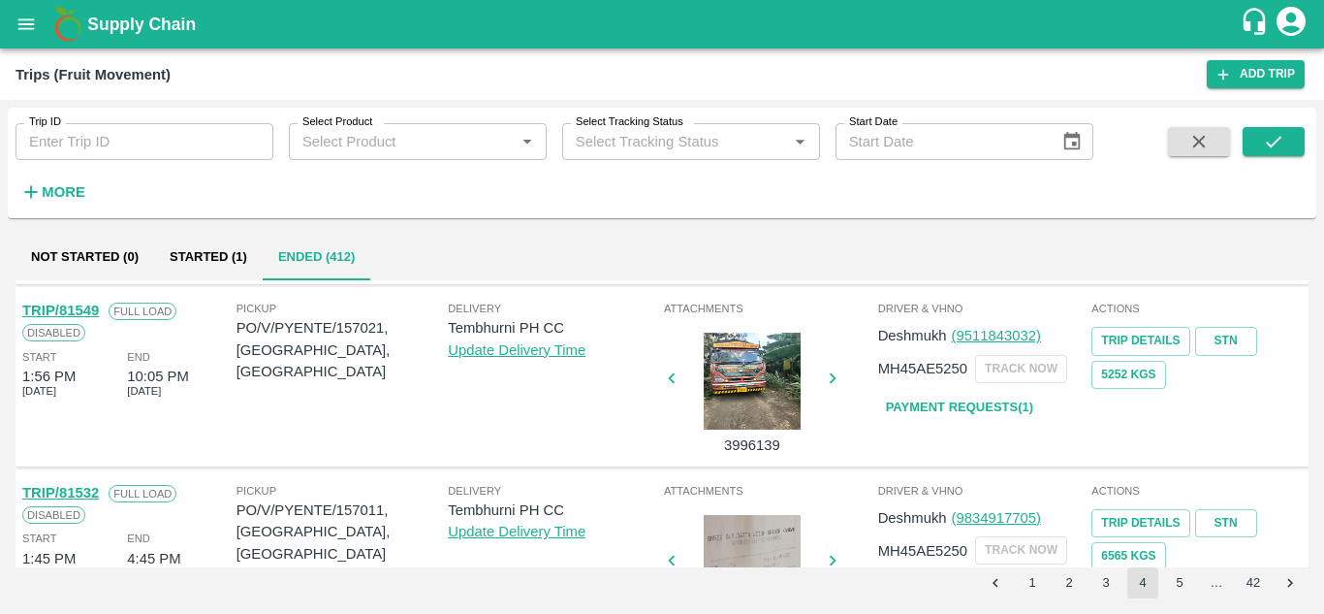
scroll to position [1532, 0]
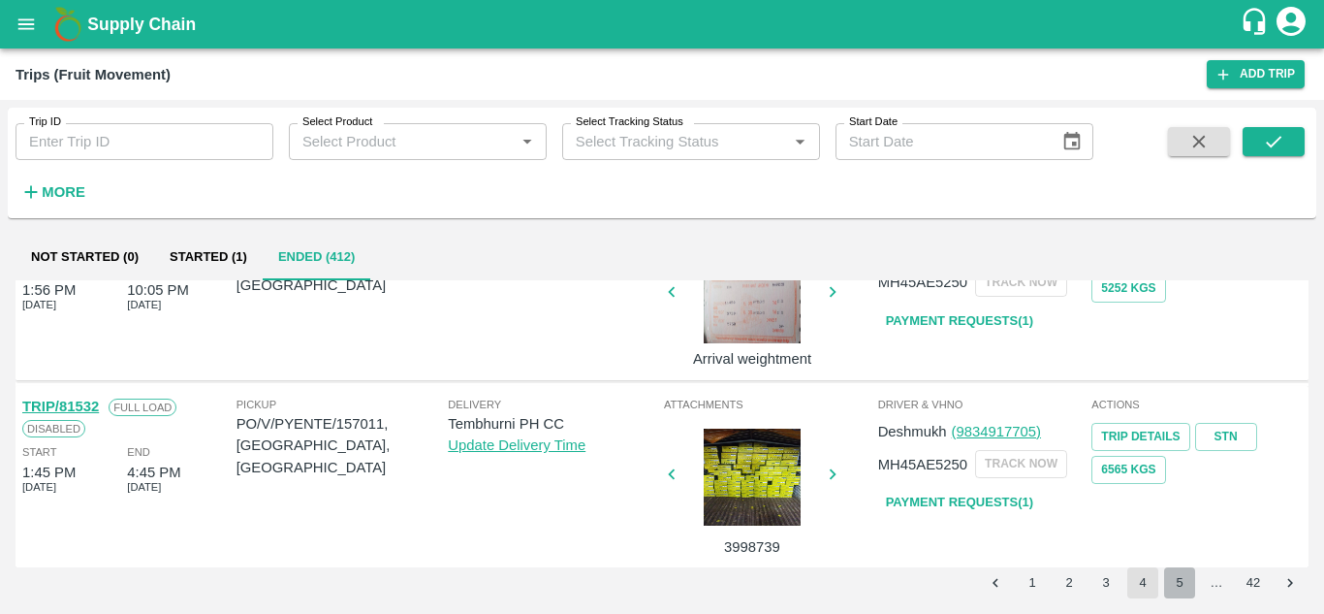
click at [1181, 587] on button "5" at bounding box center [1179, 582] width 31 height 31
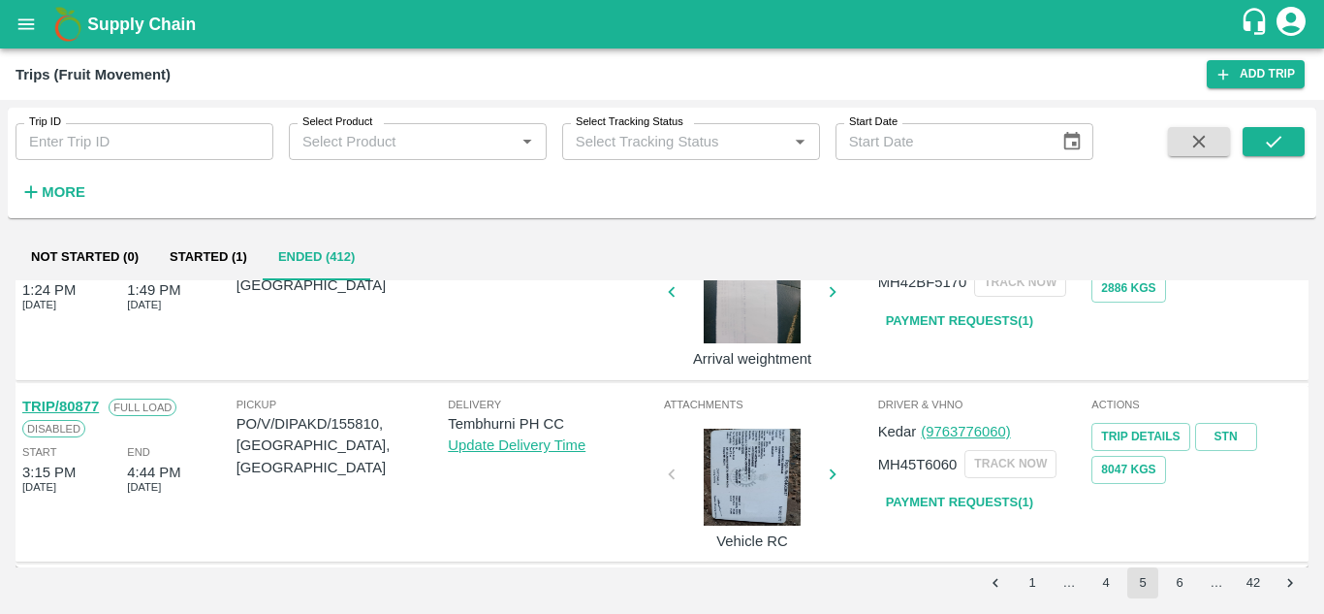
scroll to position [1562, 0]
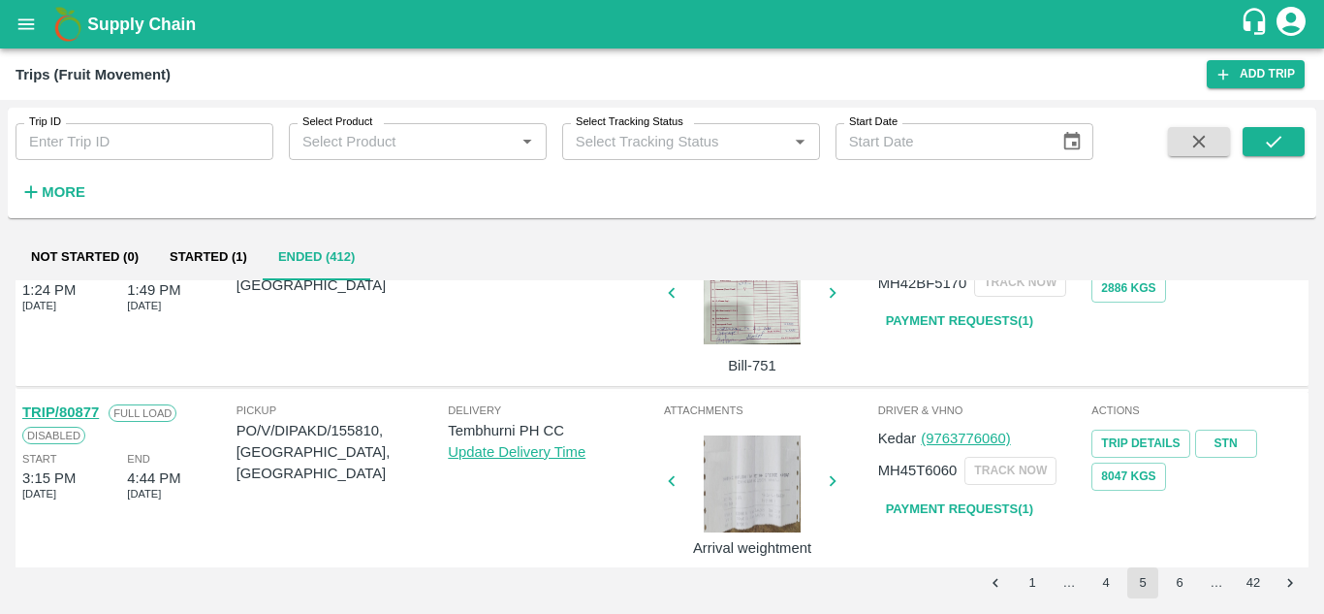
click at [756, 435] on div at bounding box center [752, 483] width 145 height 97
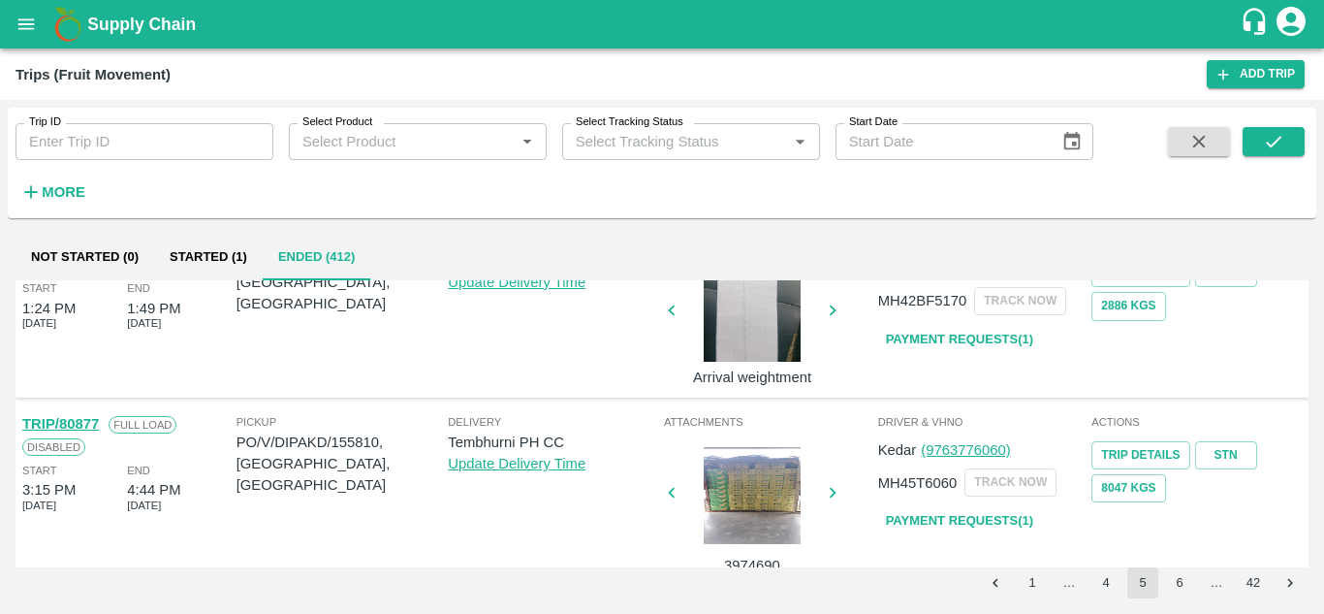
scroll to position [1549, 0]
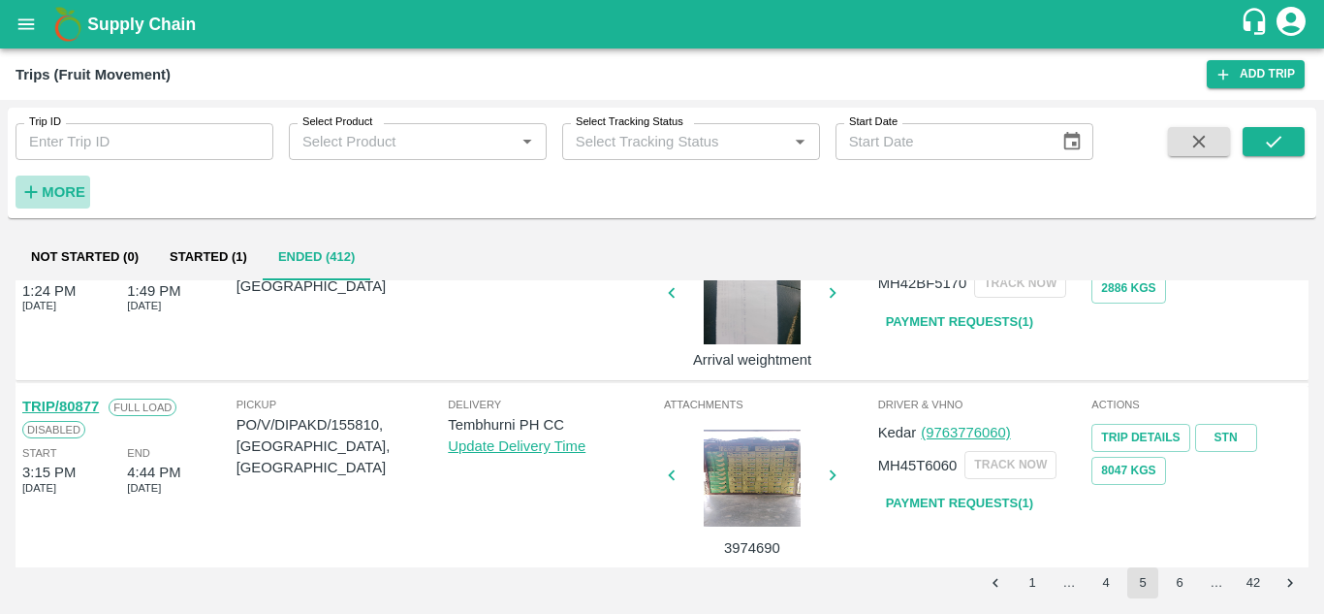
click at [61, 185] on strong "More" at bounding box center [64, 192] width 44 height 16
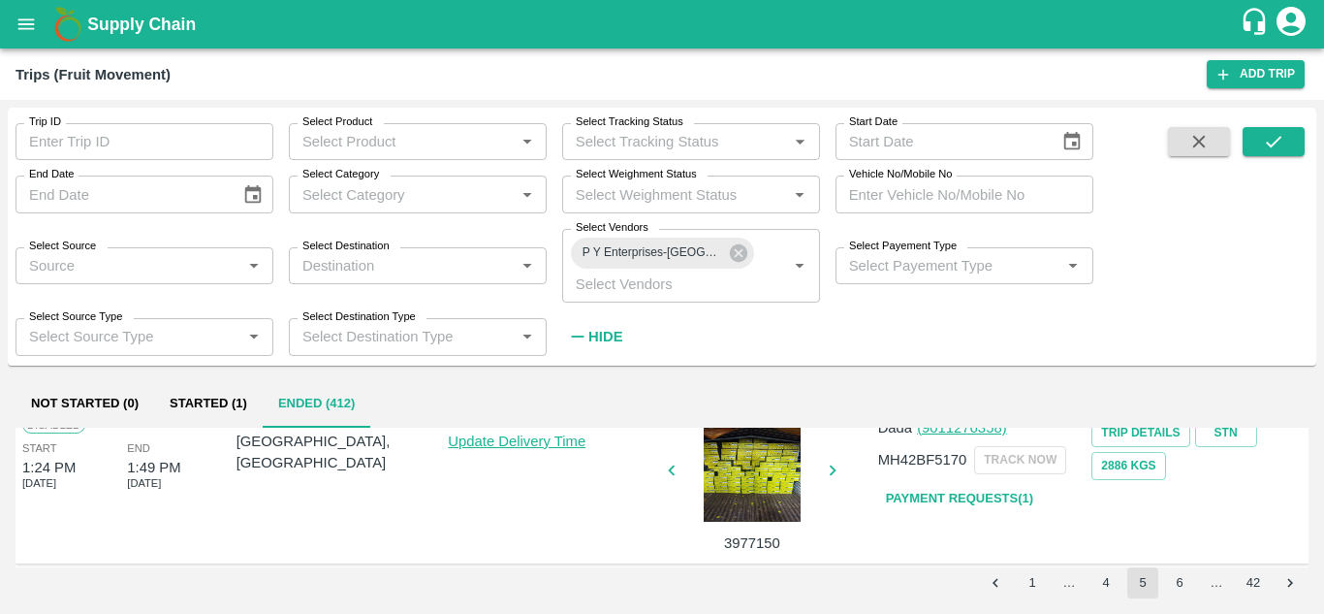
scroll to position [1580, 0]
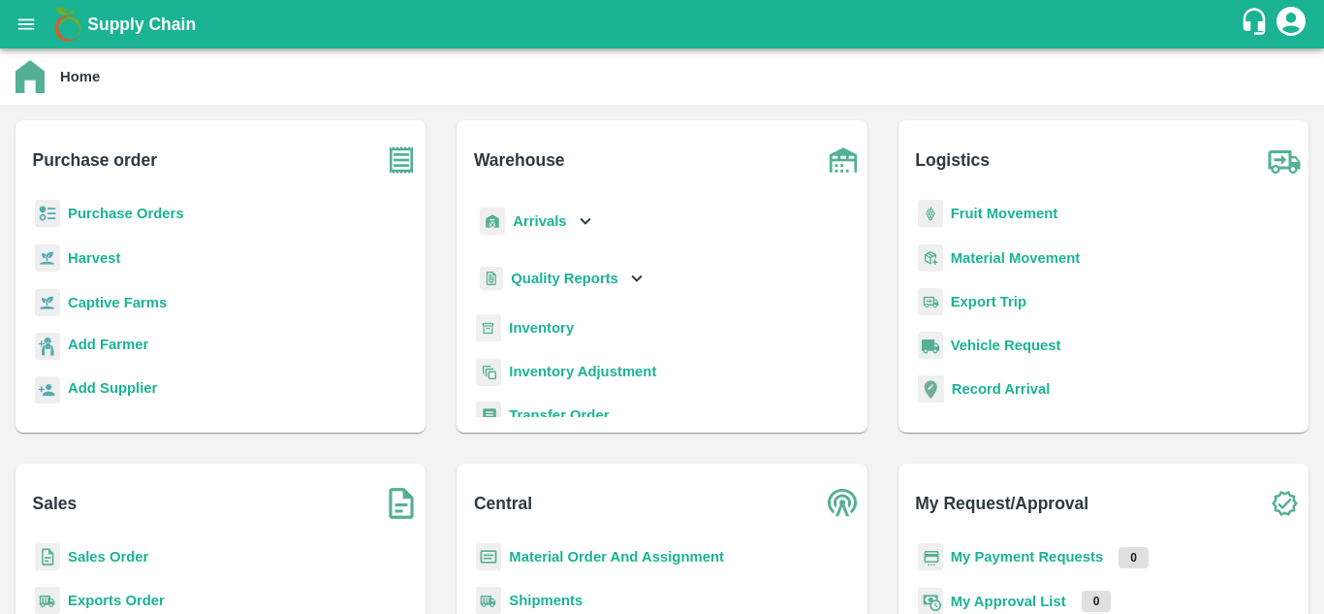
scroll to position [177, 0]
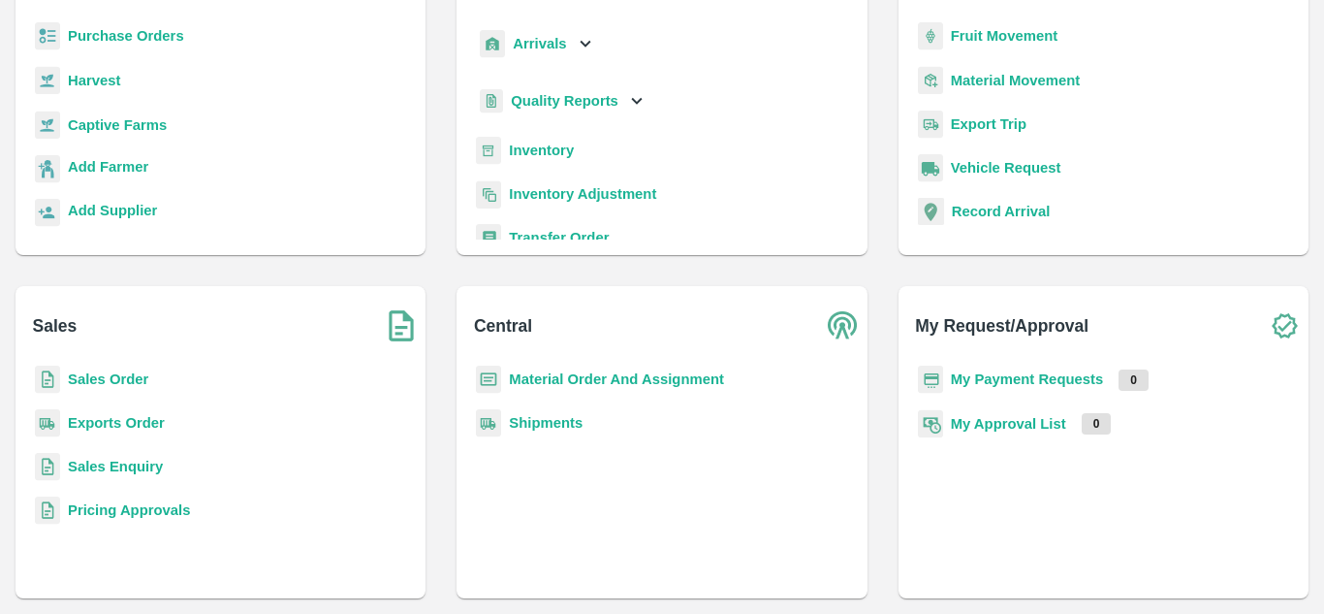
click at [1016, 374] on b "My Payment Requests" at bounding box center [1027, 379] width 153 height 16
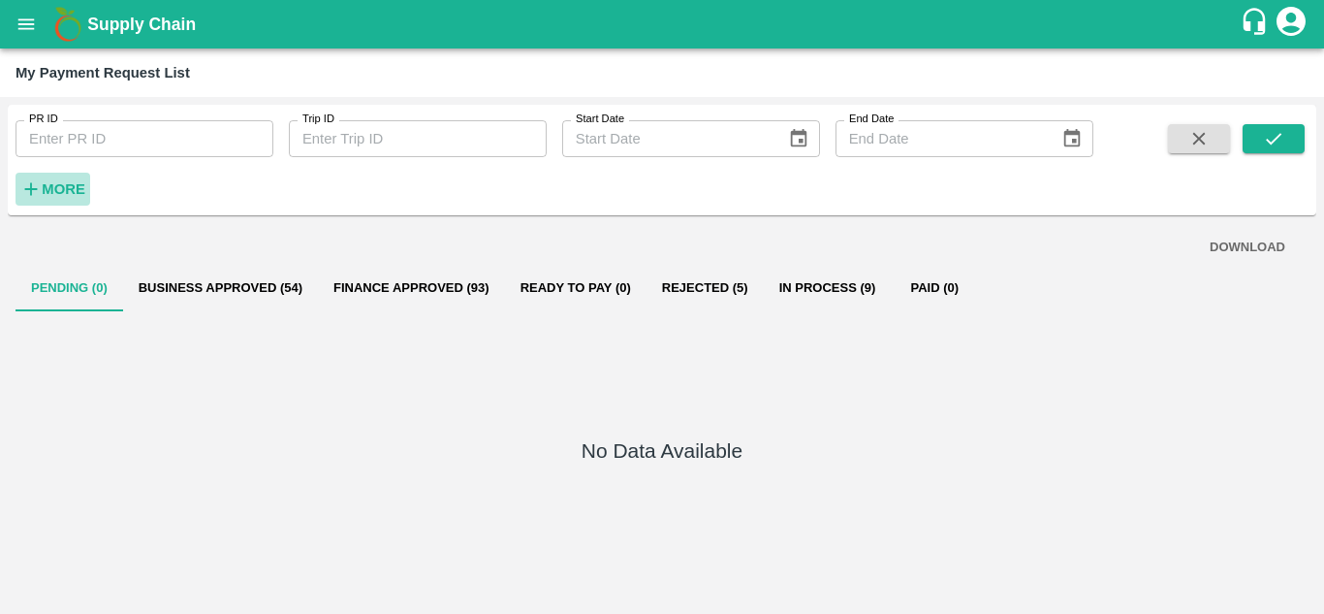
click at [61, 186] on strong "More" at bounding box center [64, 189] width 44 height 16
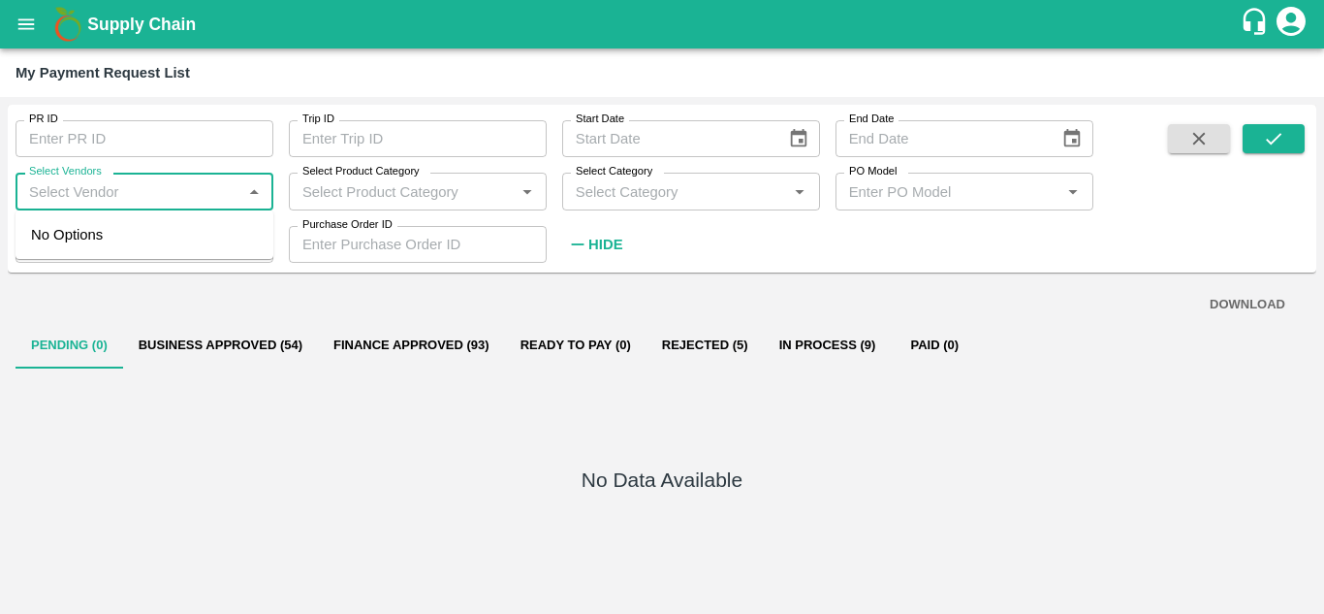
click at [92, 190] on input "Select Vendors" at bounding box center [128, 190] width 214 height 25
type input "P Y"
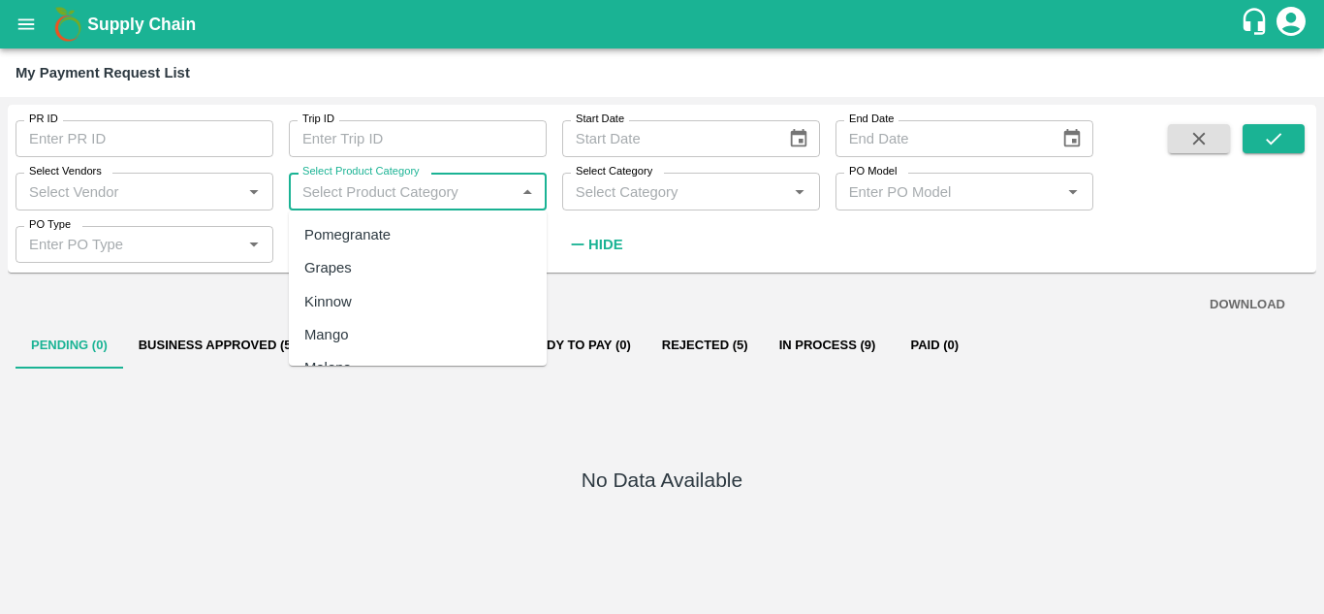
click at [439, 179] on input "Select Product Category" at bounding box center [402, 190] width 214 height 25
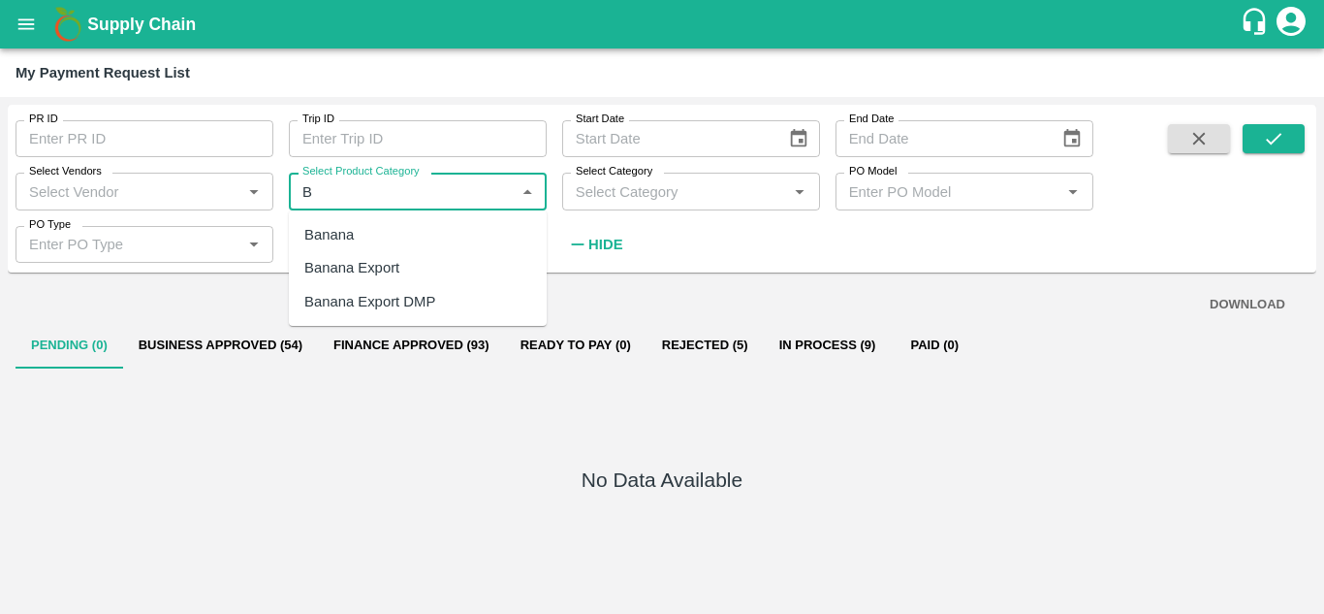
click at [385, 272] on div "Banana Export" at bounding box center [351, 267] width 95 height 21
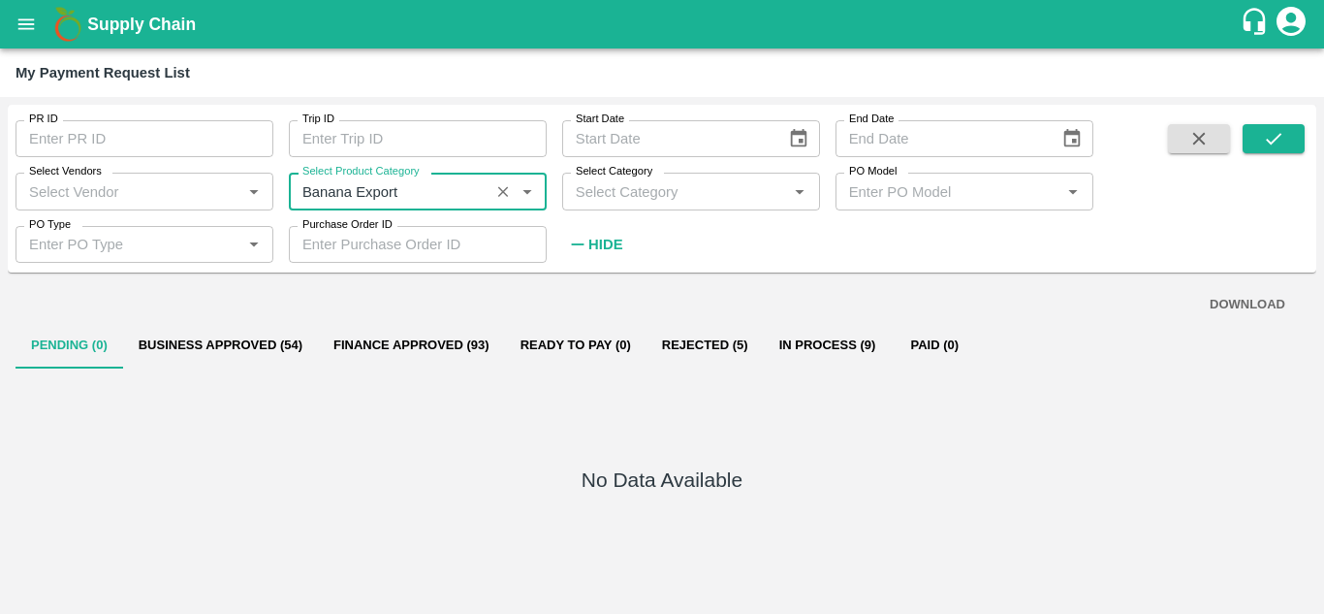
type input "Banana Export"
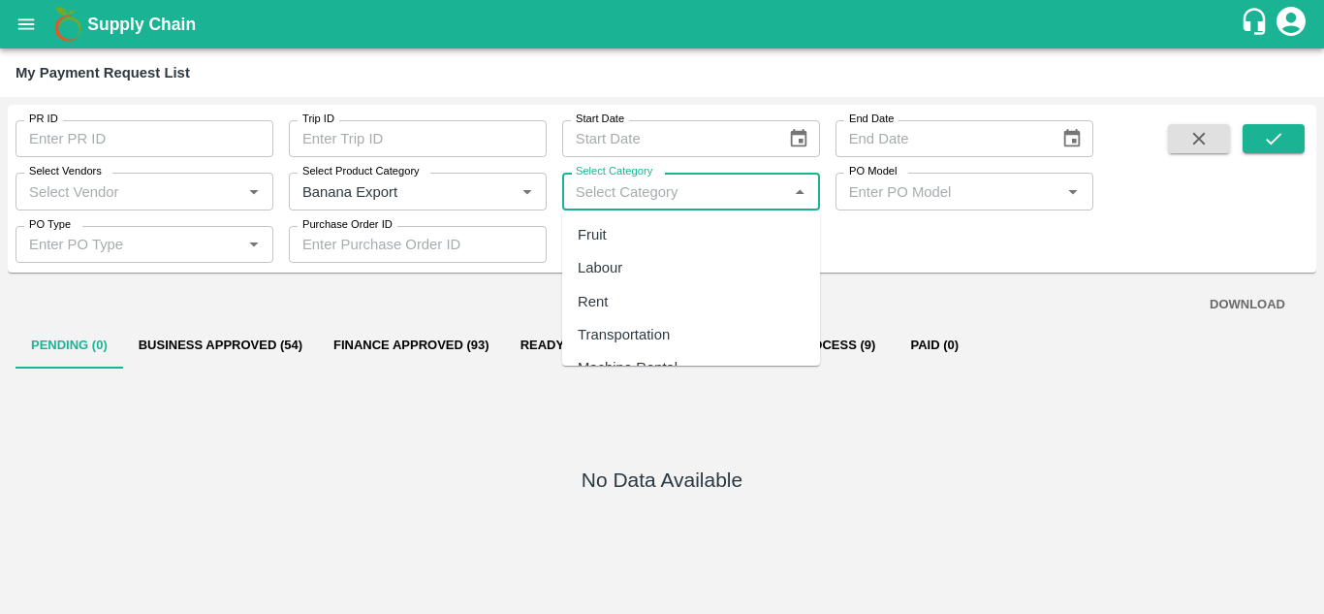
click at [673, 202] on input "Select Category" at bounding box center [675, 190] width 214 height 25
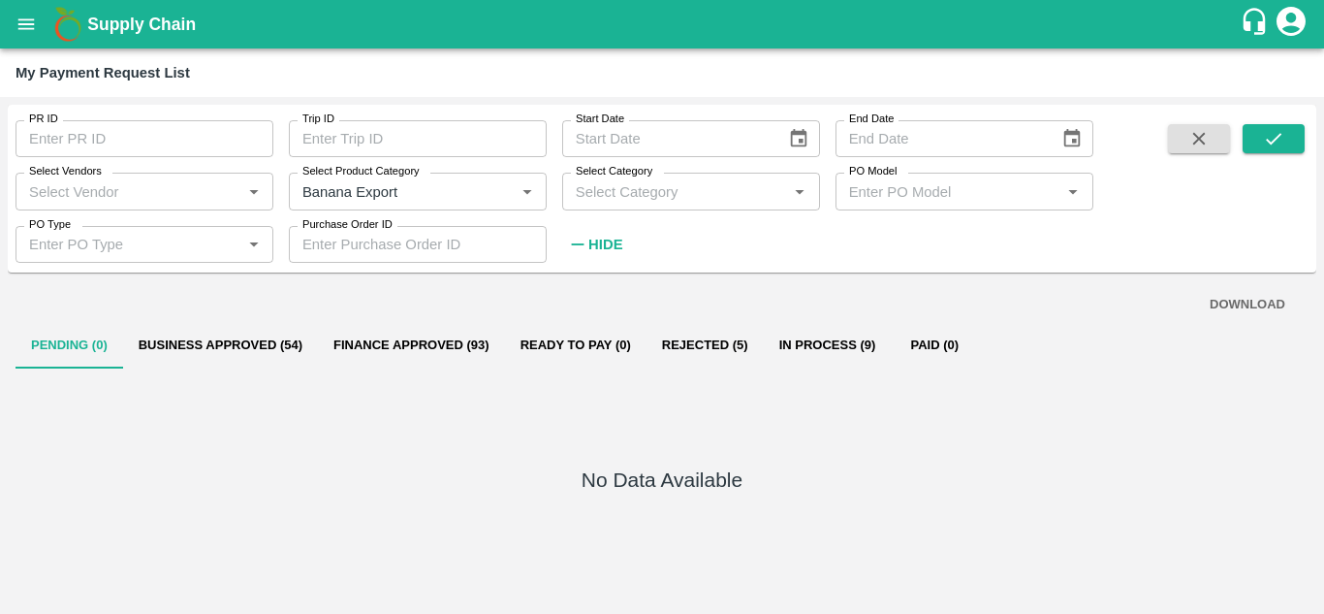
click at [1108, 327] on div "Pending (0) Business Approved (54) Finance Approved (93) Ready To Pay (0) Rejec…" at bounding box center [662, 345] width 1293 height 47
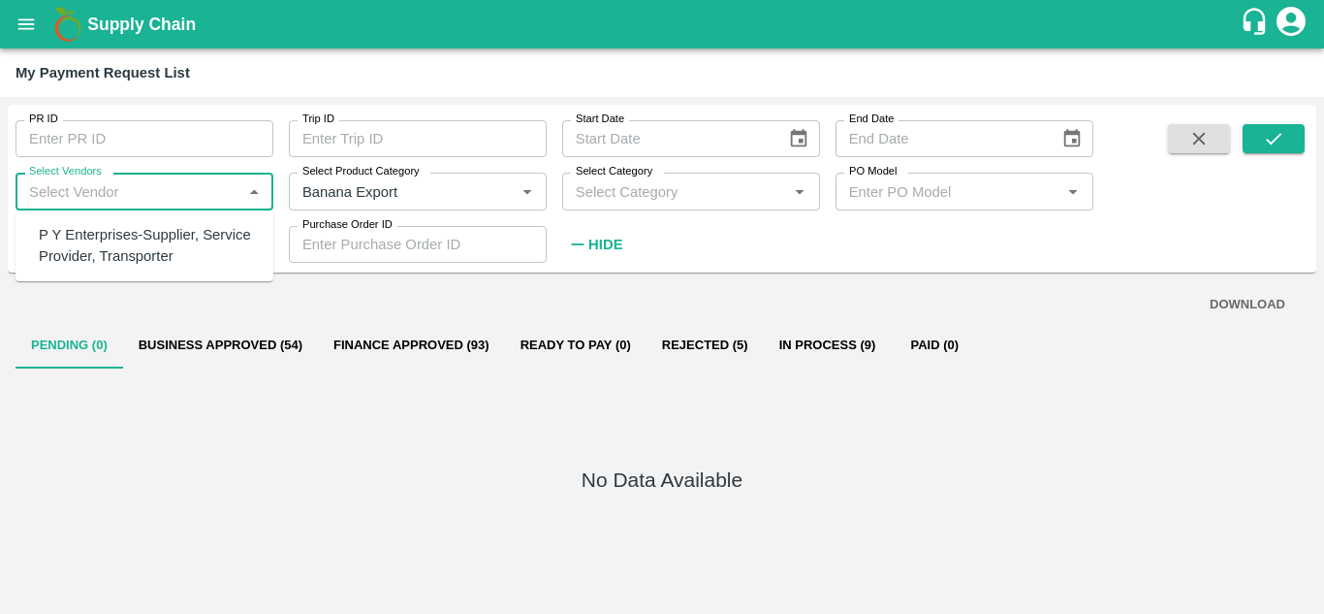
click at [142, 189] on input "Select Vendors" at bounding box center [128, 190] width 214 height 25
click at [87, 242] on div "P Y Enterprises-Supplier, Service Provider, Transporter" at bounding box center [148, 246] width 219 height 44
type input "P Y Enterprises-Supplier, Service Provider, Transporter"
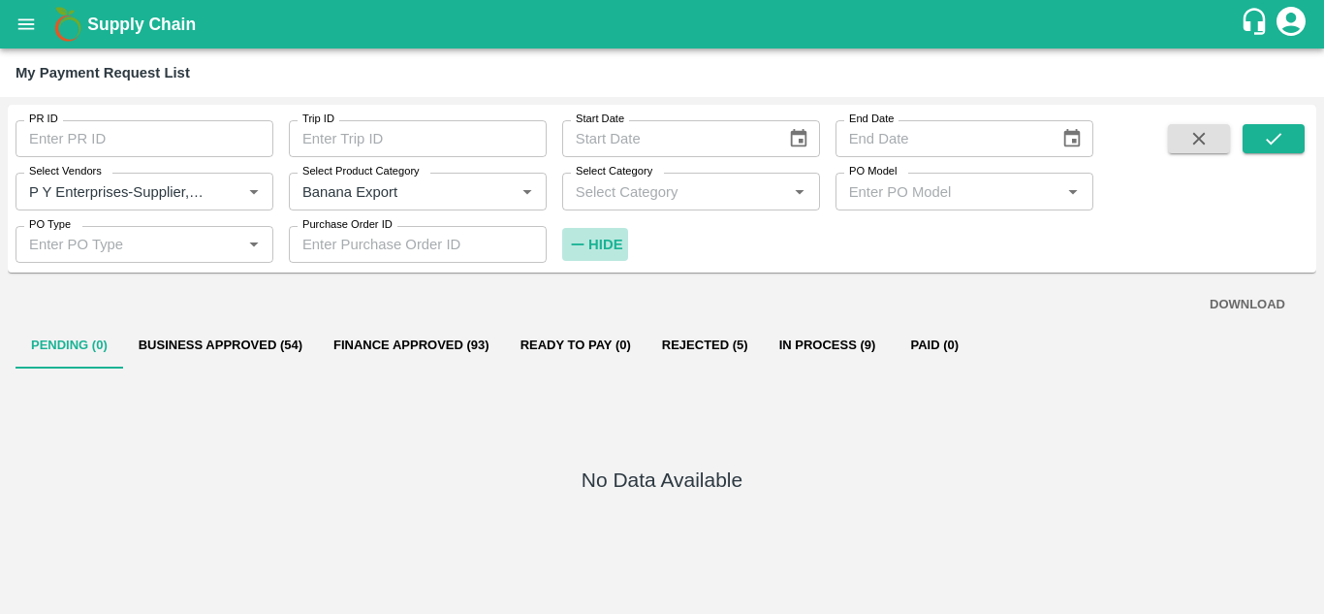
click at [602, 240] on strong "Hide" at bounding box center [605, 245] width 34 height 16
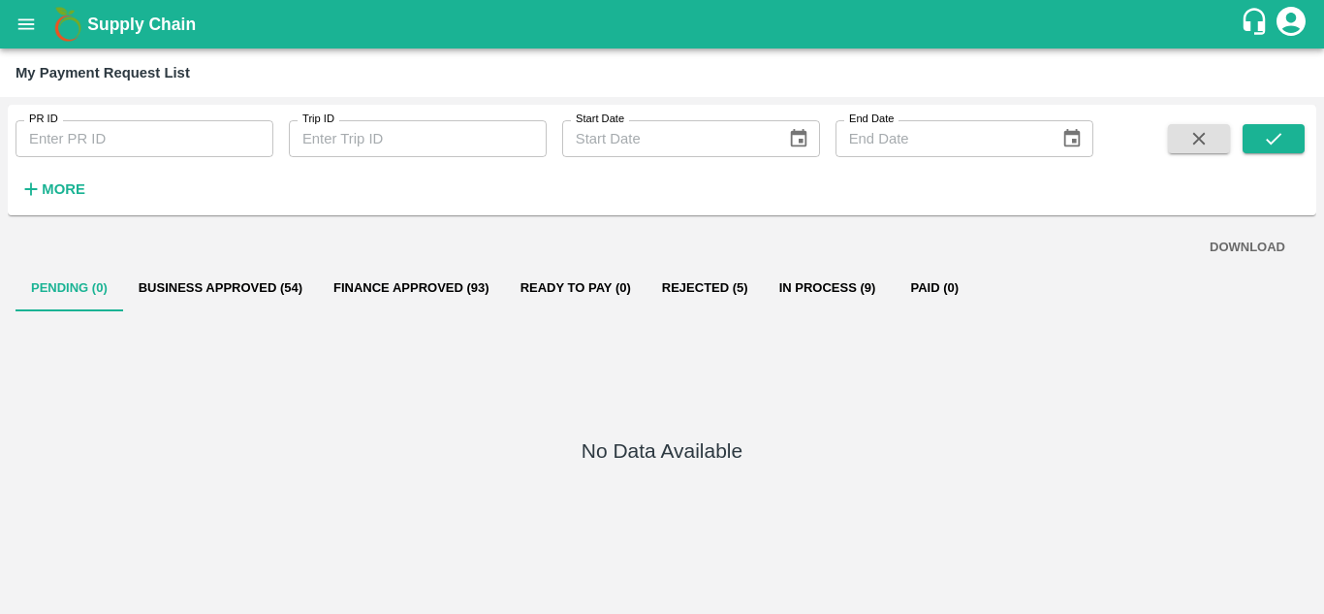
click at [1064, 183] on div "PR ID PR ID Trip ID Trip ID Start Date Start Date End Date End Date More" at bounding box center [546, 155] width 1093 height 101
click at [1282, 135] on icon "submit" at bounding box center [1273, 138] width 21 height 21
click at [56, 189] on strong "More" at bounding box center [64, 189] width 44 height 16
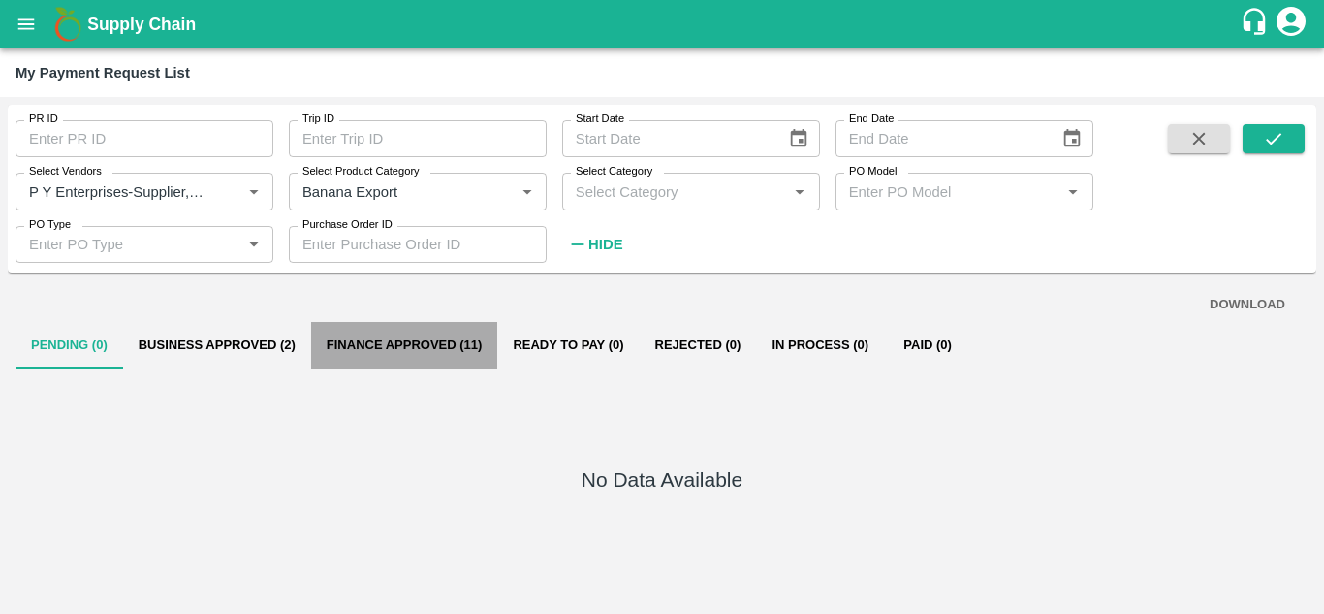
click at [402, 341] on button "Finance Approved (11)" at bounding box center [404, 345] width 187 height 47
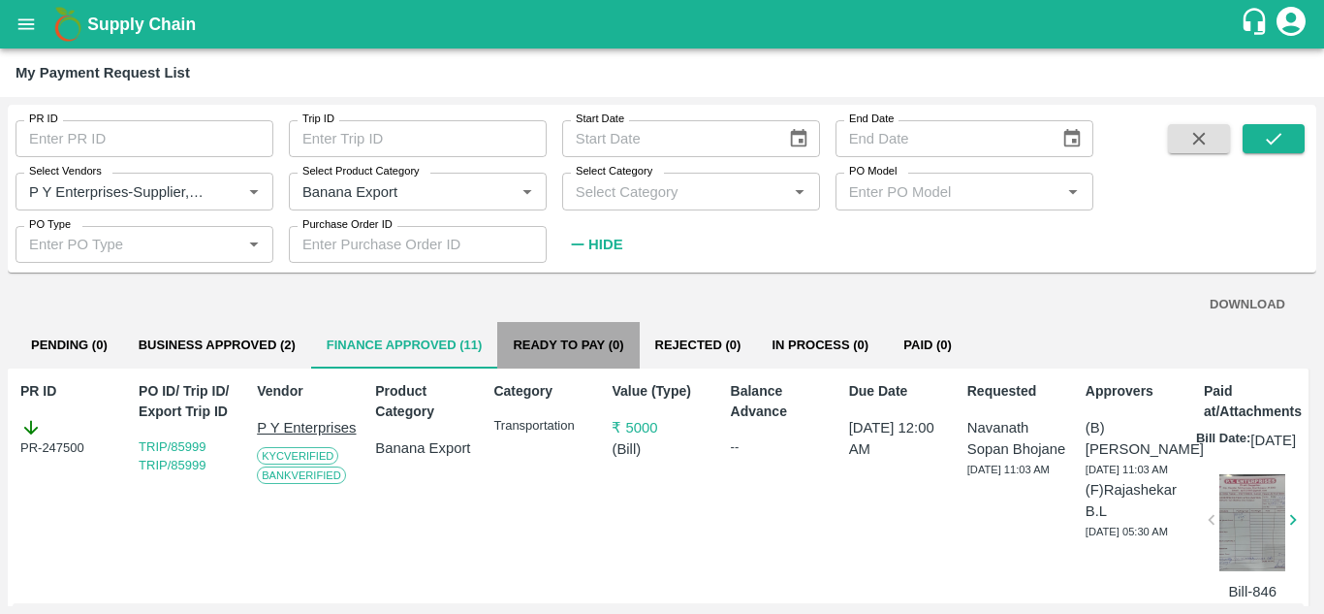
click at [562, 349] on button "Ready To Pay (0)" at bounding box center [568, 345] width 142 height 47
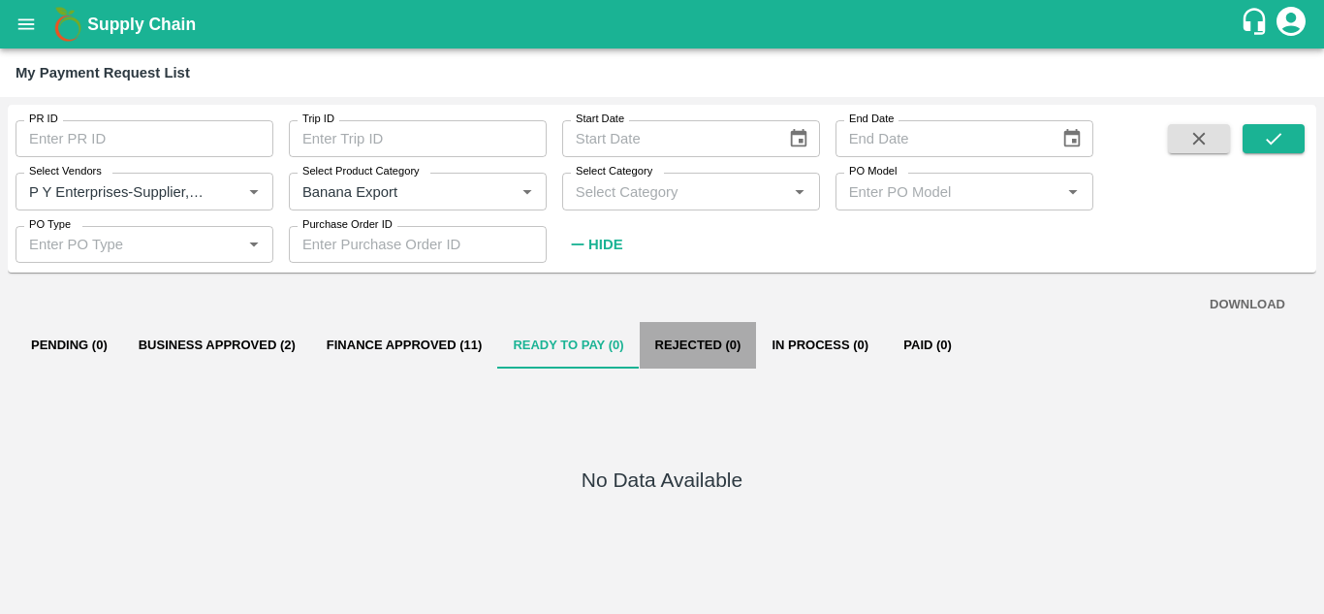
click at [705, 343] on button "Rejected (0)" at bounding box center [698, 345] width 117 height 47
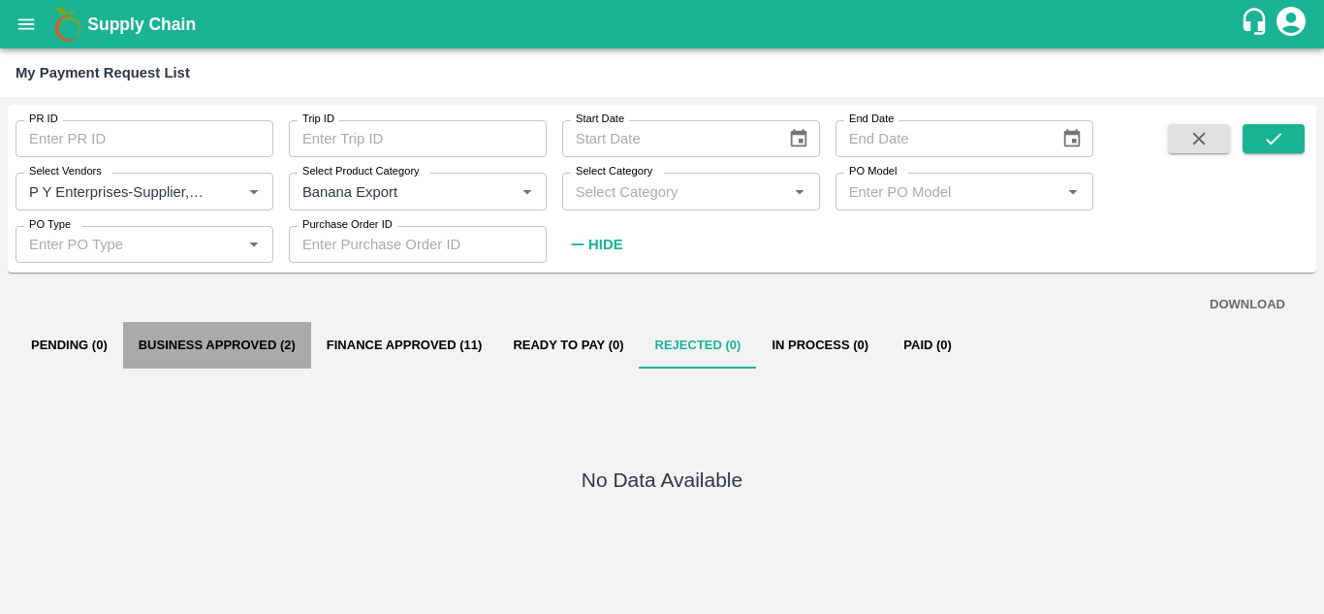
click at [221, 336] on button "Business Approved (2)" at bounding box center [217, 345] width 188 height 47
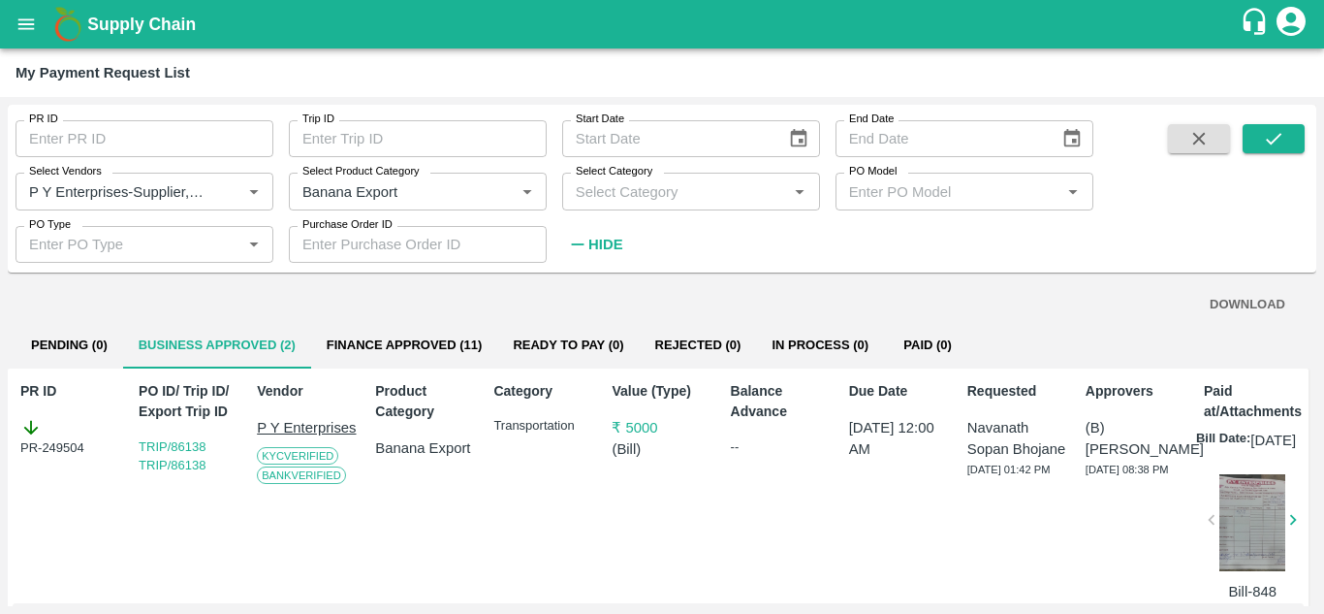
click at [427, 331] on button "Finance Approved (11)" at bounding box center [404, 345] width 187 height 47
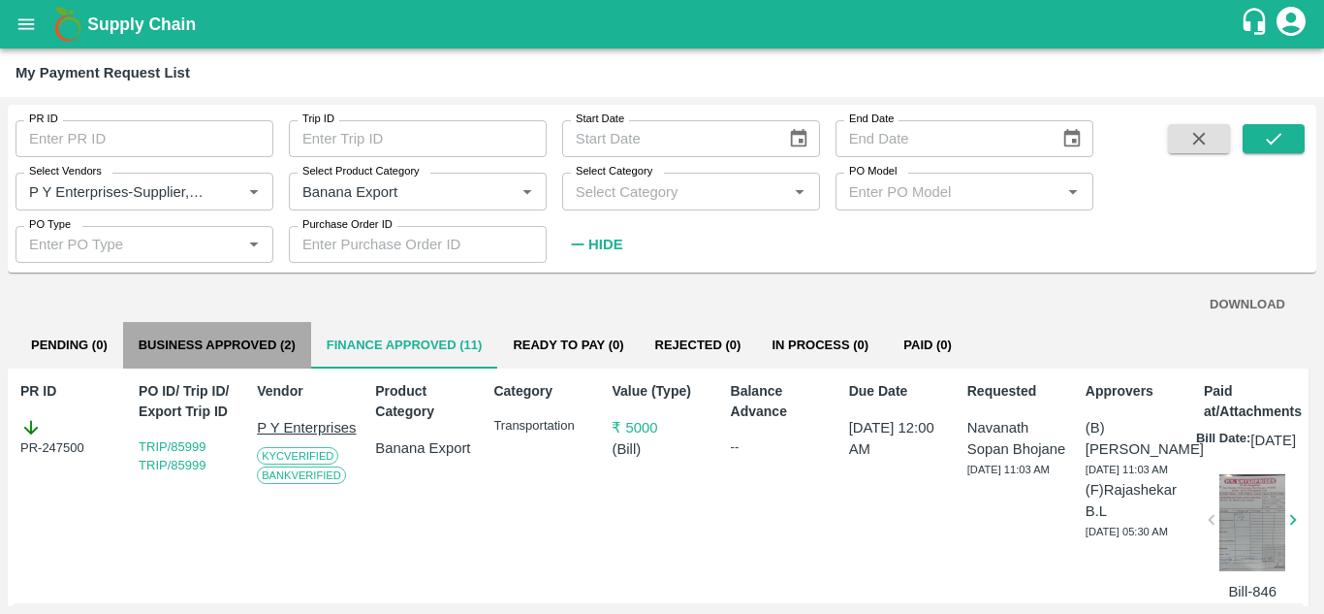
click at [223, 341] on button "Business Approved (2)" at bounding box center [217, 345] width 188 height 47
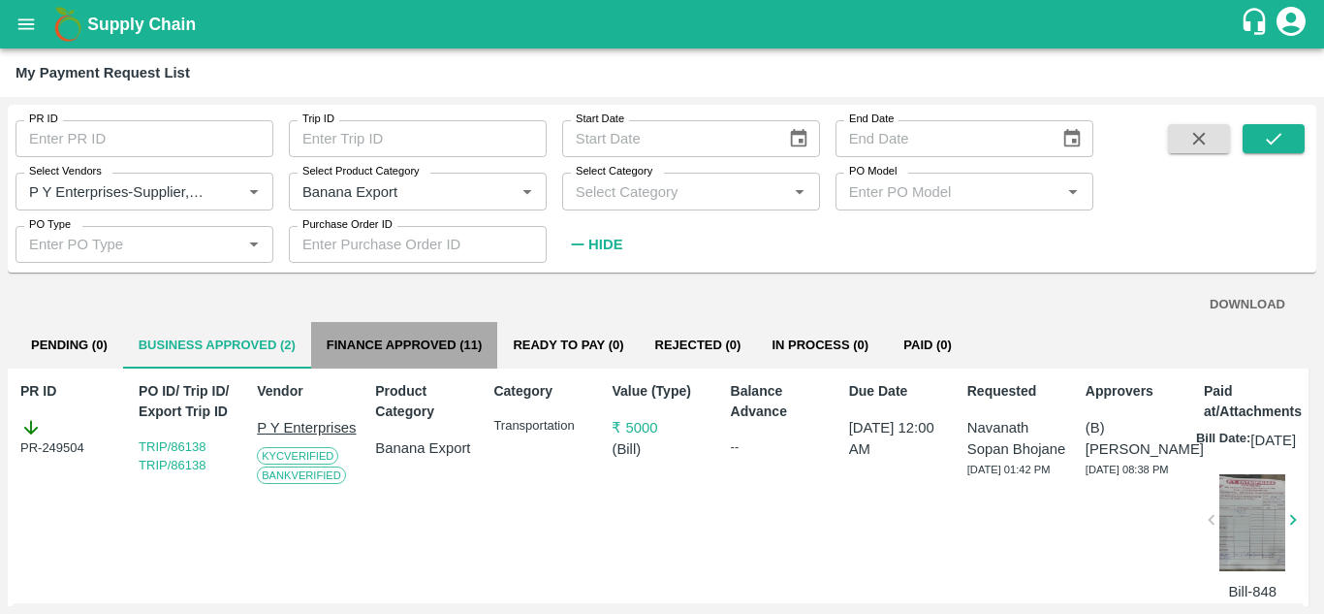
click at [392, 339] on button "Finance Approved (11)" at bounding box center [404, 345] width 187 height 47
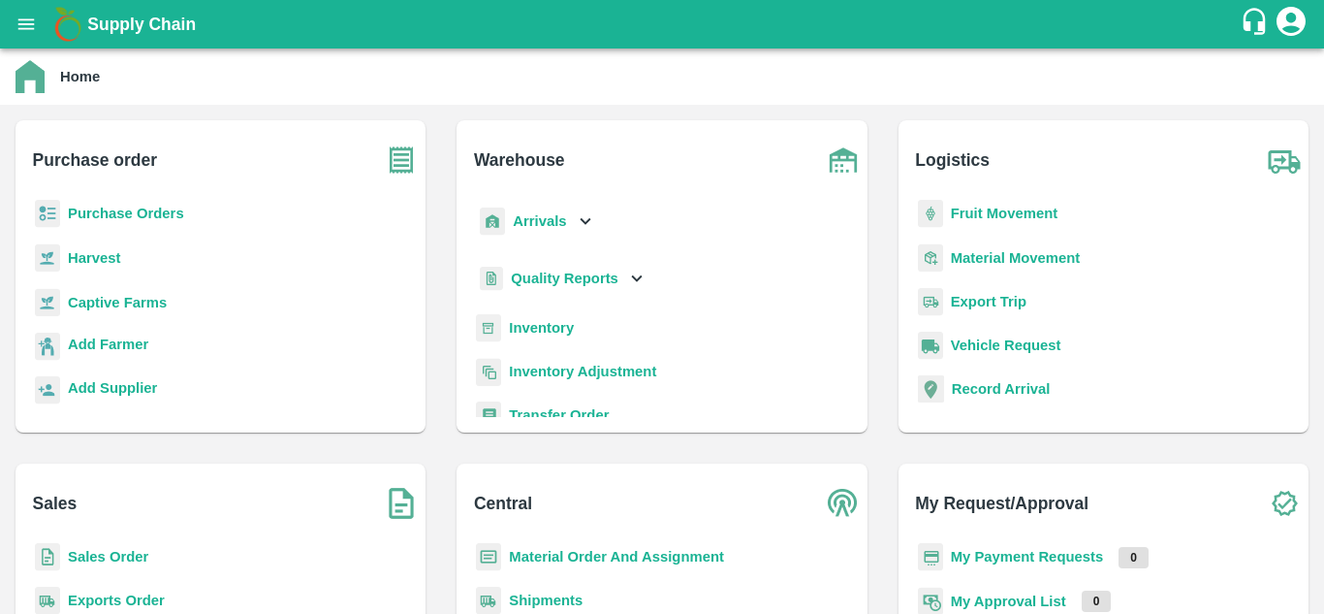
click at [956, 226] on div "Fruit Movement" at bounding box center [1103, 222] width 379 height 44
click at [971, 221] on b "Fruit Movement" at bounding box center [1005, 214] width 108 height 16
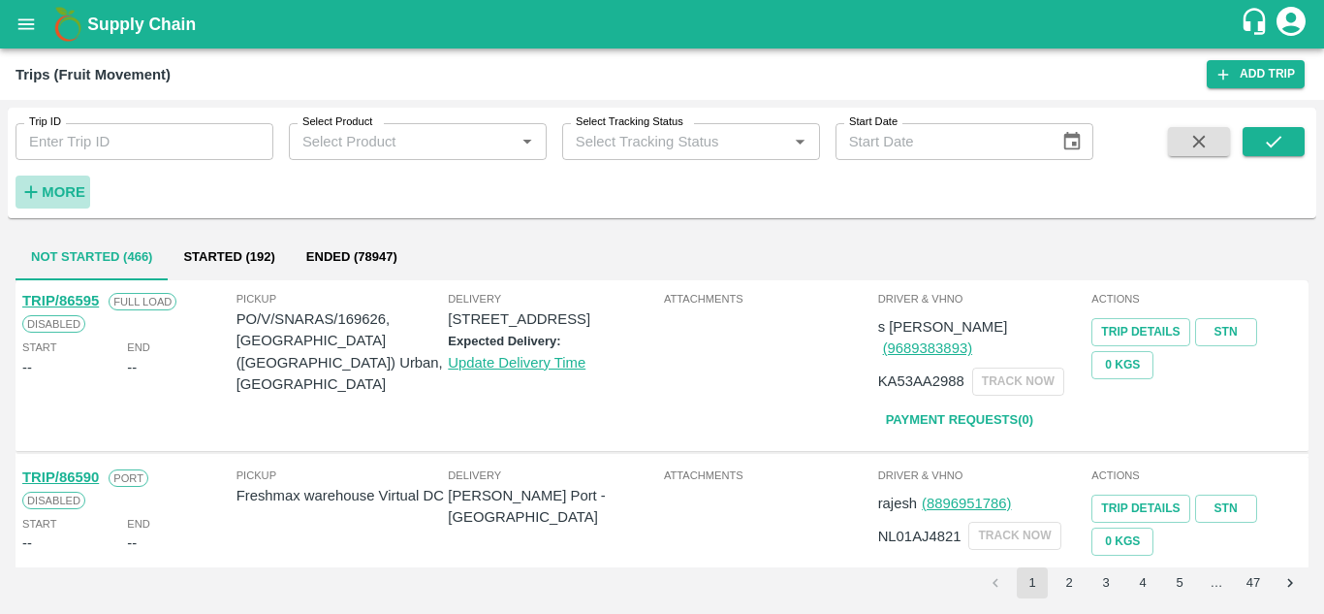
click at [64, 190] on strong "More" at bounding box center [64, 192] width 44 height 16
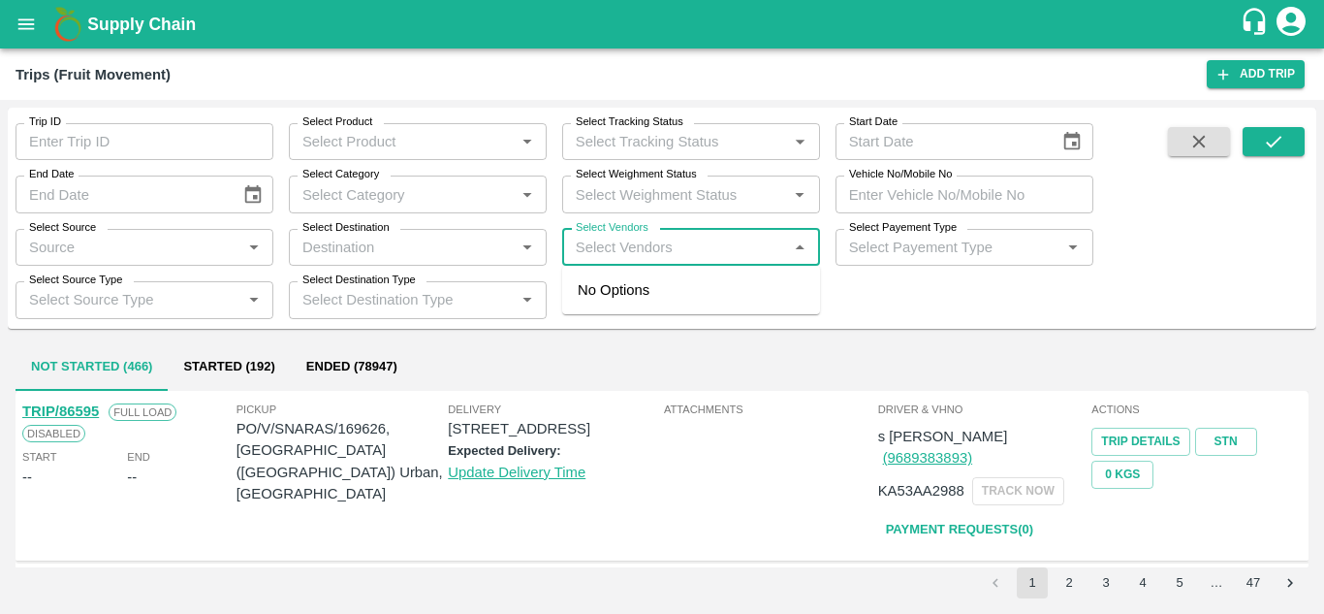
click at [620, 242] on input "Select Vendors" at bounding box center [675, 247] width 214 height 25
type input "[PERSON_NAME]"
click at [671, 286] on div "P Y Enterprises-[GEOGRAPHIC_DATA], [GEOGRAPHIC_DATA]-8275274400" at bounding box center [749, 311] width 235 height 65
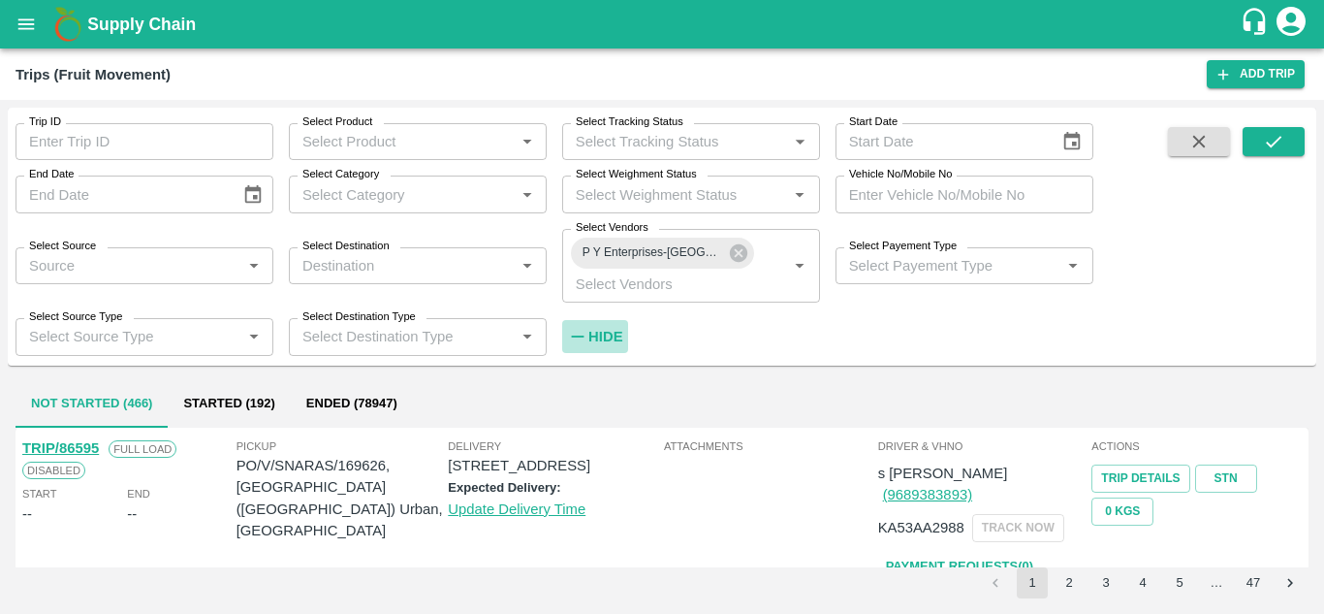
click at [607, 335] on strong "Hide" at bounding box center [605, 337] width 34 height 16
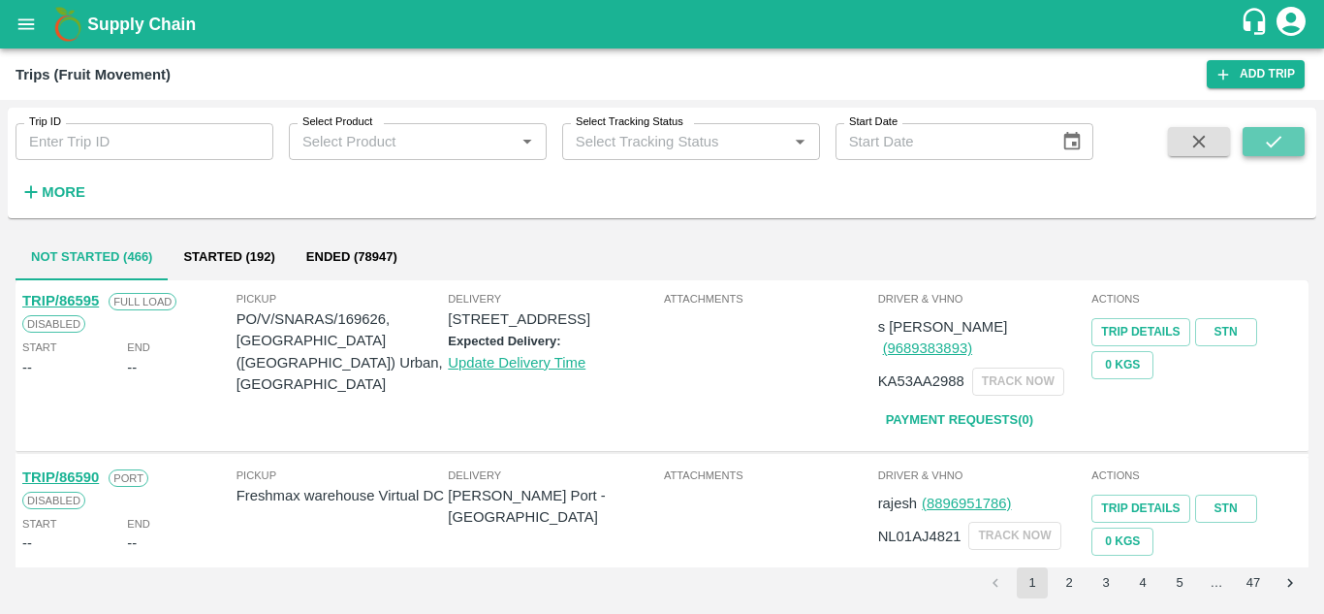
click at [1287, 140] on button "submit" at bounding box center [1274, 141] width 62 height 29
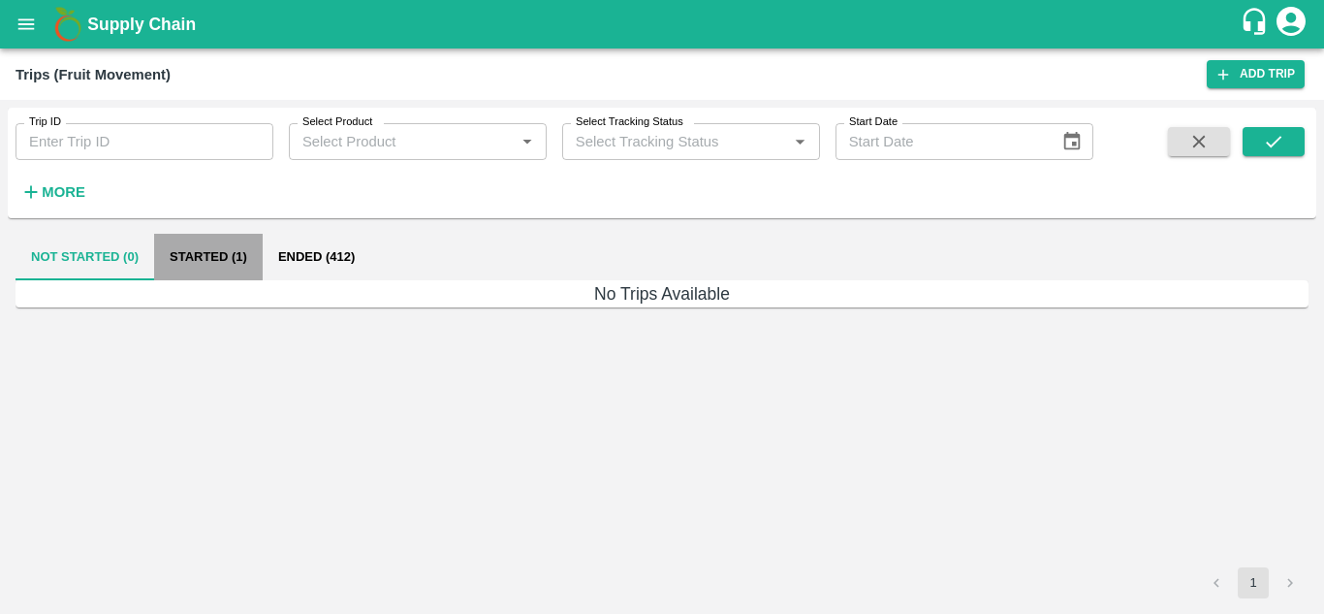
click at [196, 248] on button "Started (1)" at bounding box center [208, 257] width 109 height 47
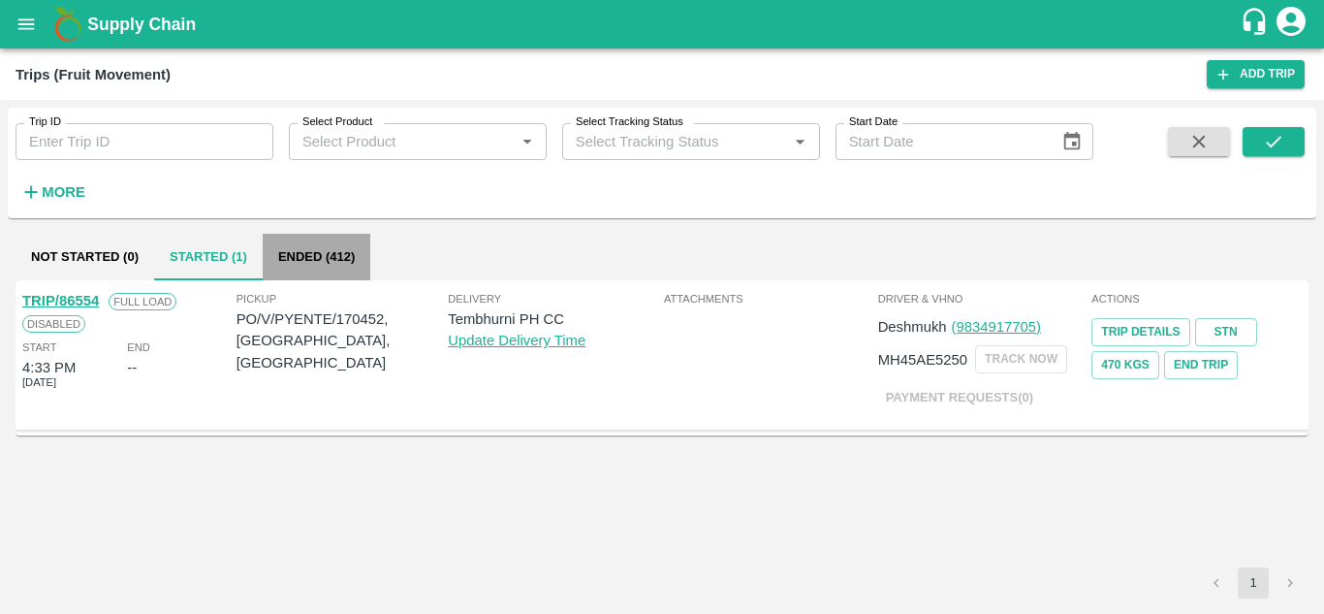
click at [339, 250] on button "Ended (412)" at bounding box center [317, 257] width 108 height 47
